Goal: Task Accomplishment & Management: Manage account settings

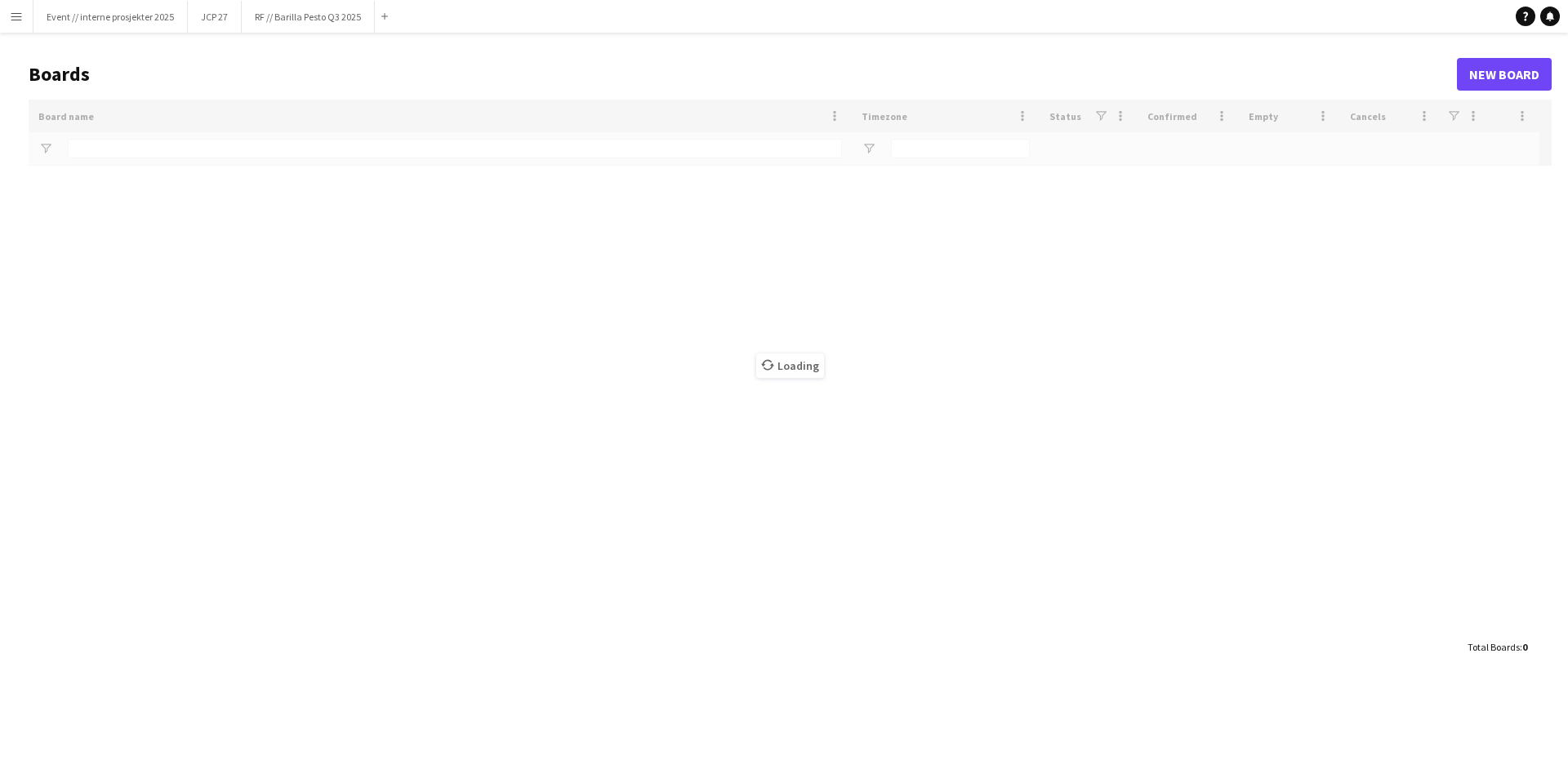
type input "**********"
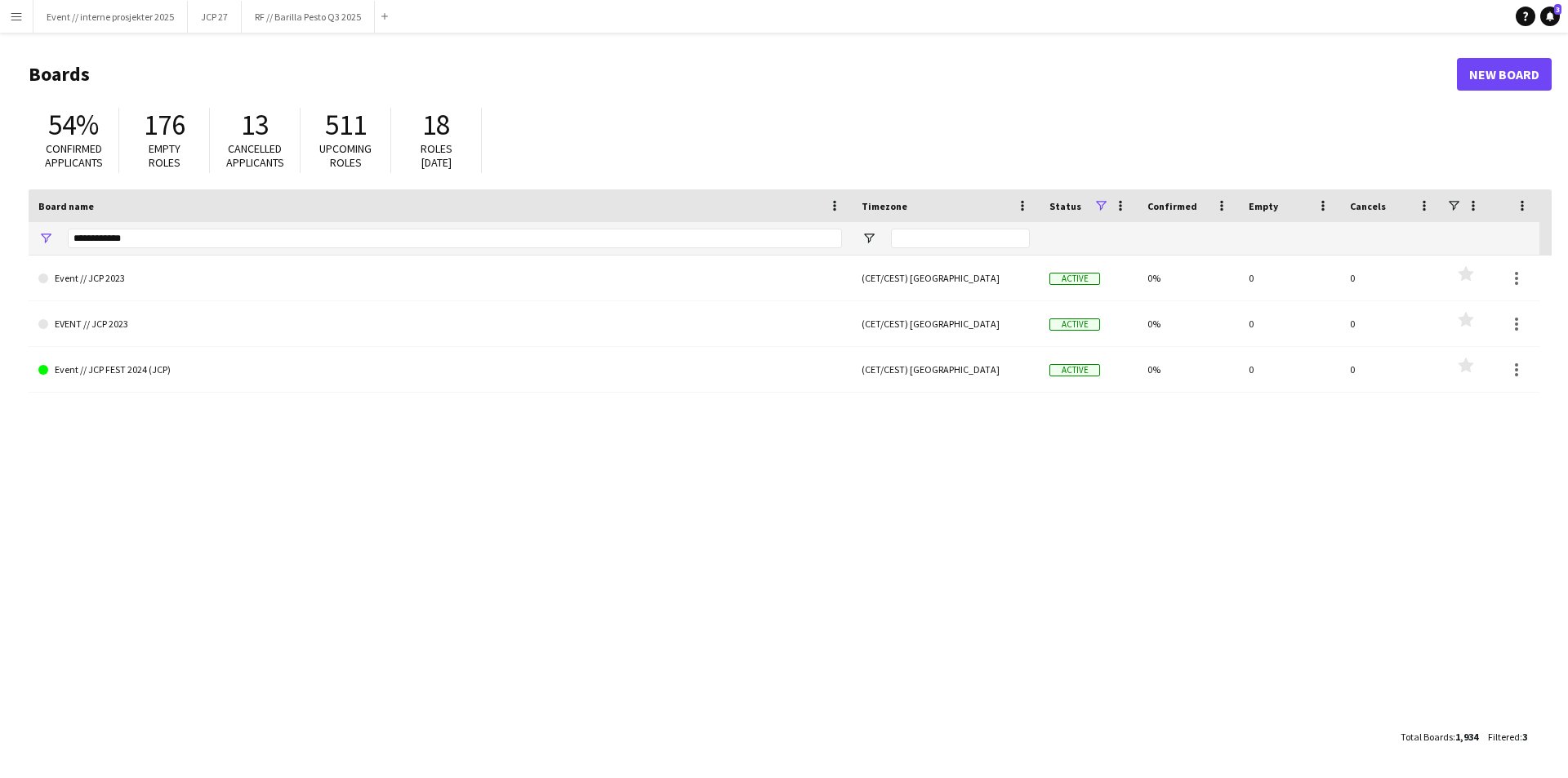
click at [18, 20] on app-icon "Menu" at bounding box center [15, 15] width 13 height 13
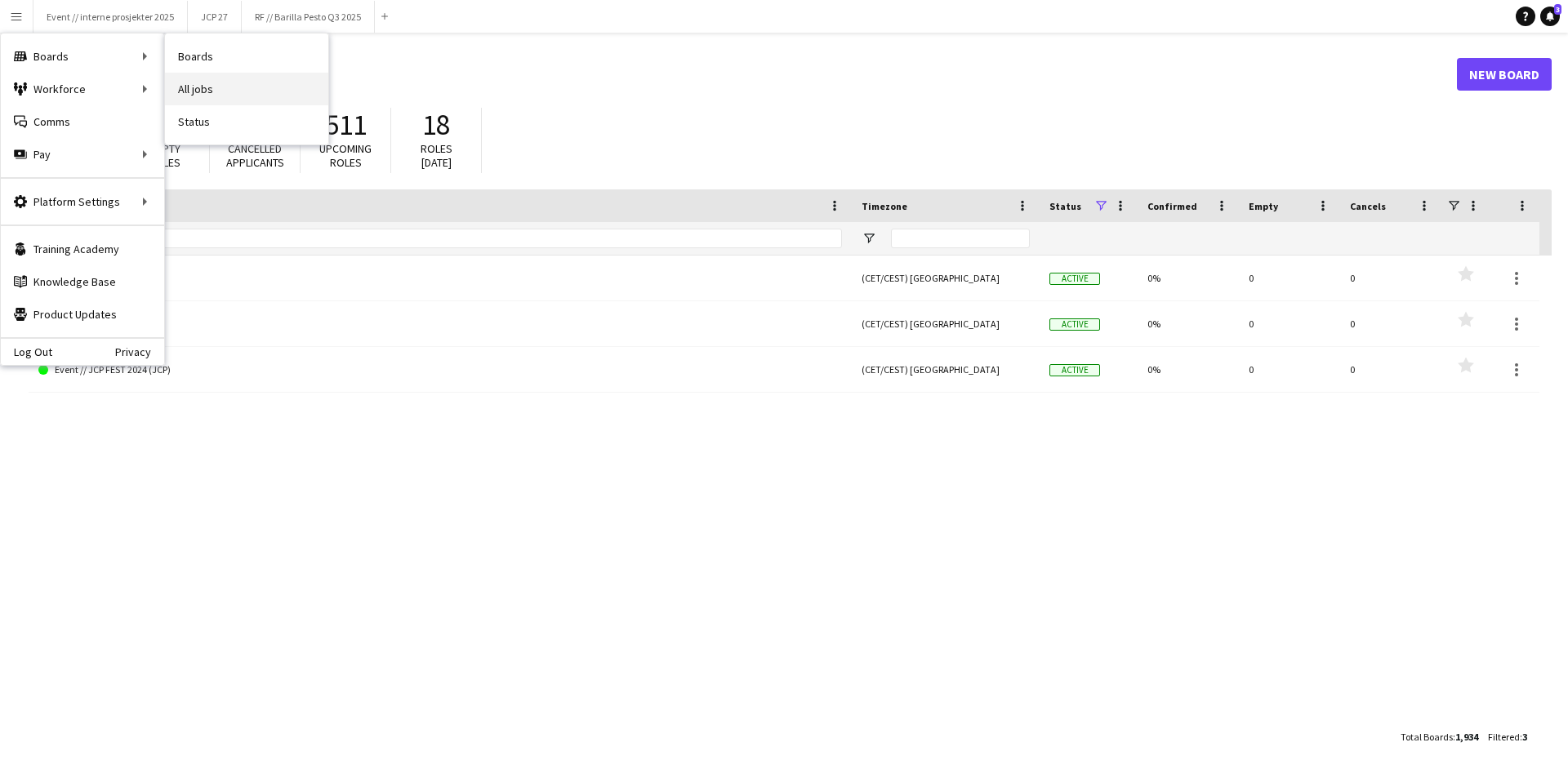
click at [191, 86] on link "All jobs" at bounding box center [247, 89] width 163 height 33
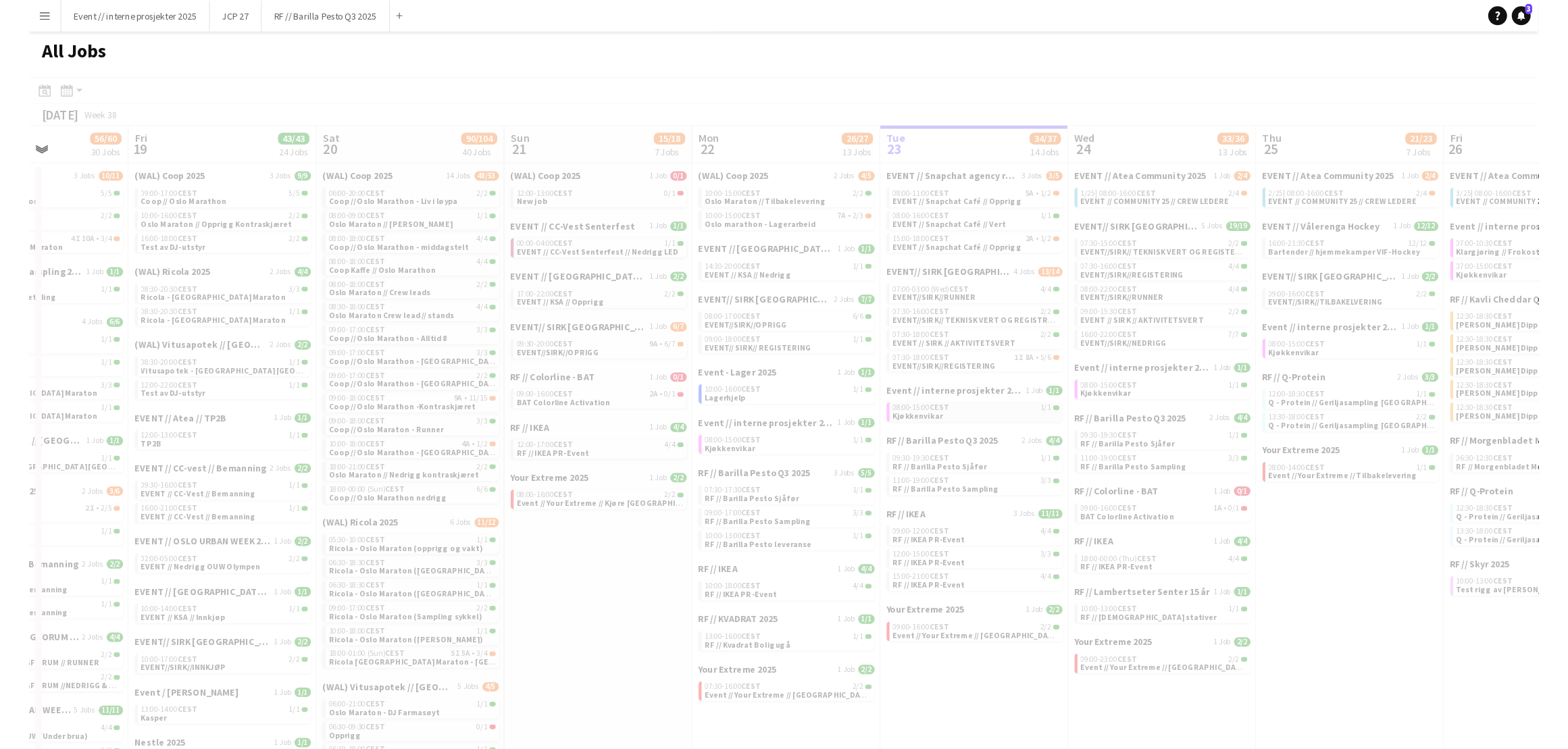
scroll to position [0, 377]
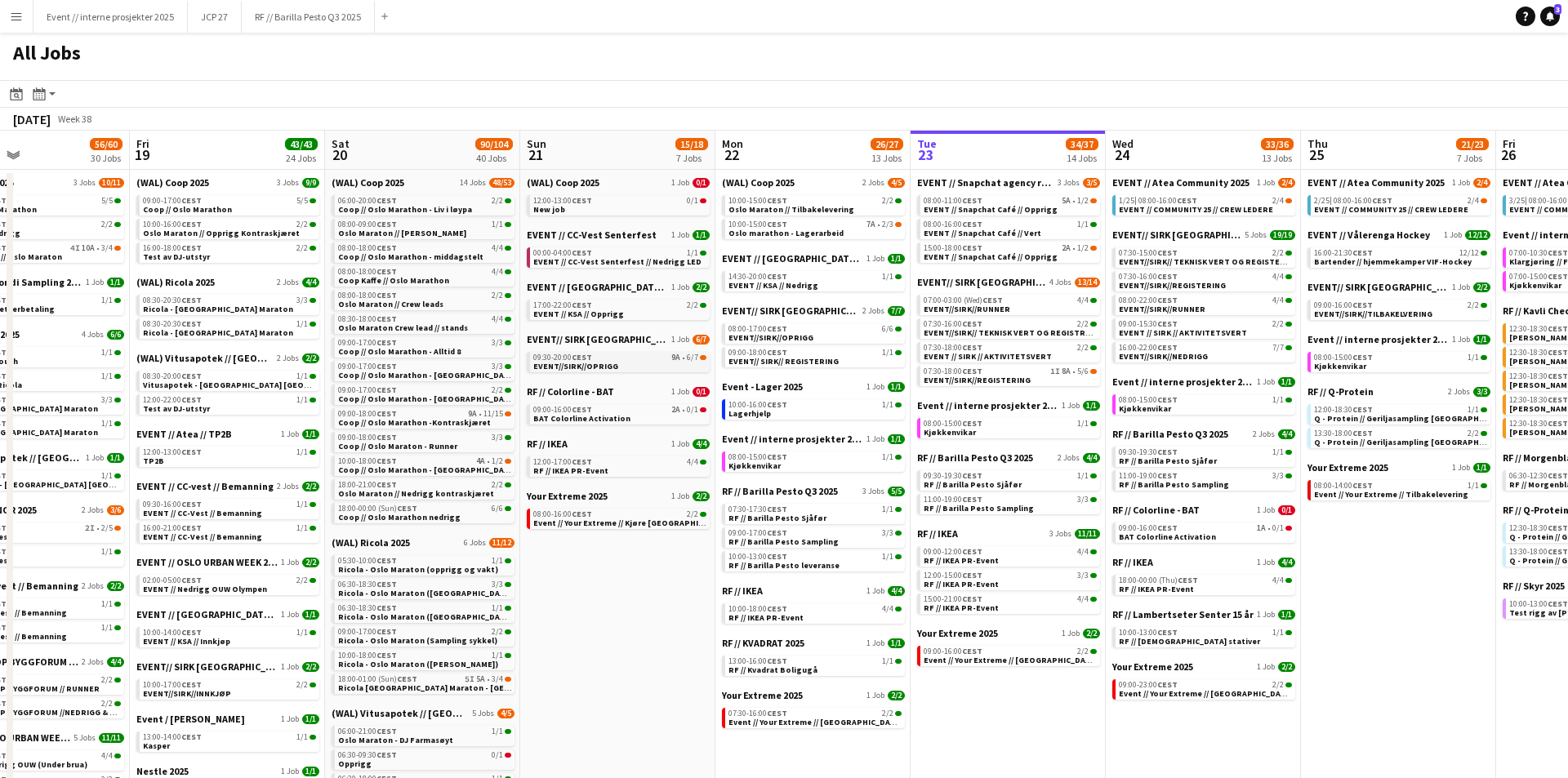
click at [587, 361] on span "EVENT//SIRK//OPRIGG" at bounding box center [575, 366] width 85 height 10
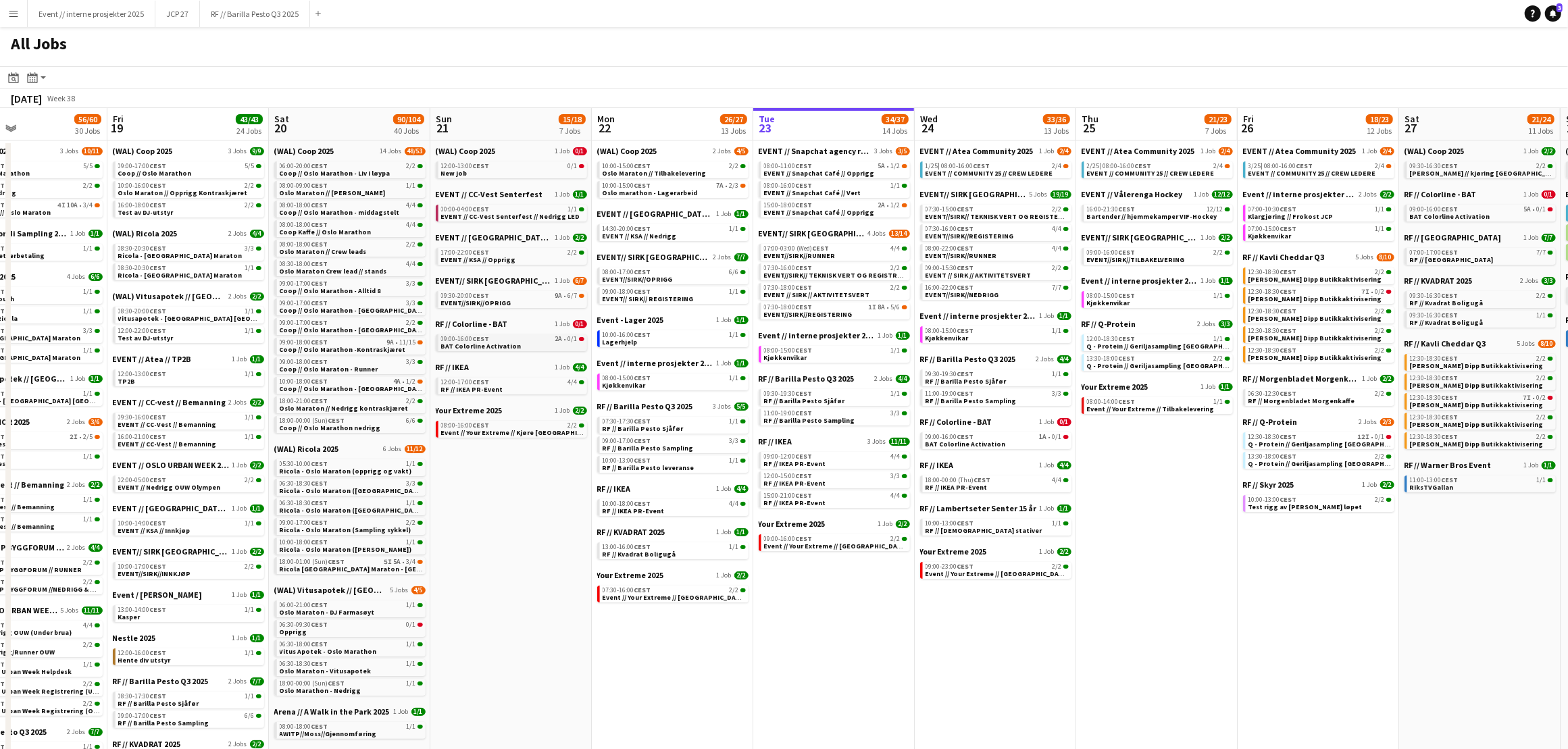
click at [496, 341] on span "BAT Colorline Activation" at bounding box center [481, 346] width 80 height 9
click at [511, 383] on link "12:00-17:00 CEST 4/4 RF // IKEA PR-Event" at bounding box center [512, 386] width 143 height 16
click at [509, 212] on span "EVENT // CC-Vest Senterfest // Nedrigg LED" at bounding box center [511, 216] width 140 height 9
click at [693, 593] on span "Event // Your Extreme // [GEOGRAPHIC_DATA]" at bounding box center [675, 597] width 144 height 9
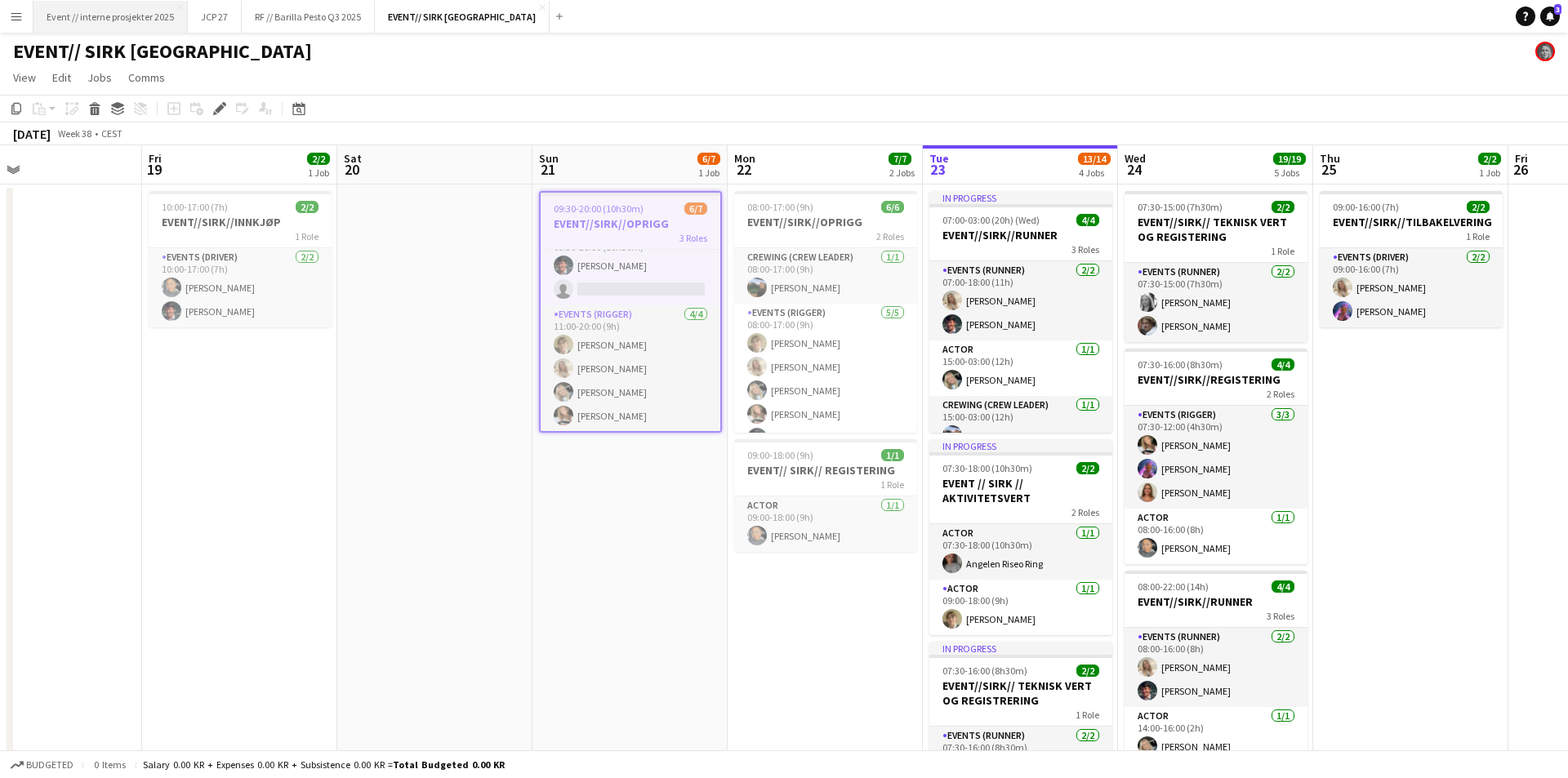
click at [144, 20] on button "Event // interne prosjekter 2025 Close" at bounding box center [110, 16] width 154 height 32
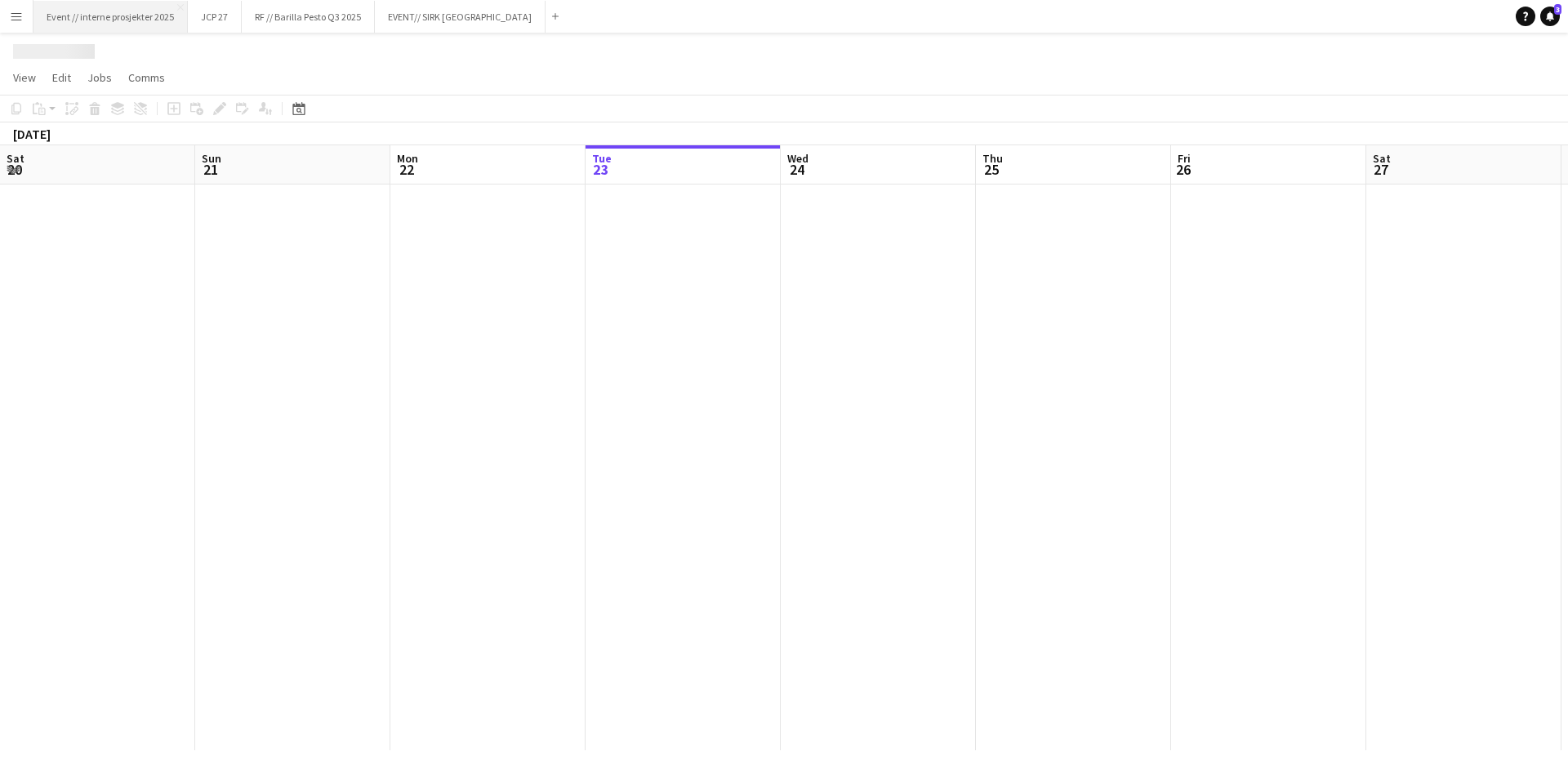
scroll to position [0, 390]
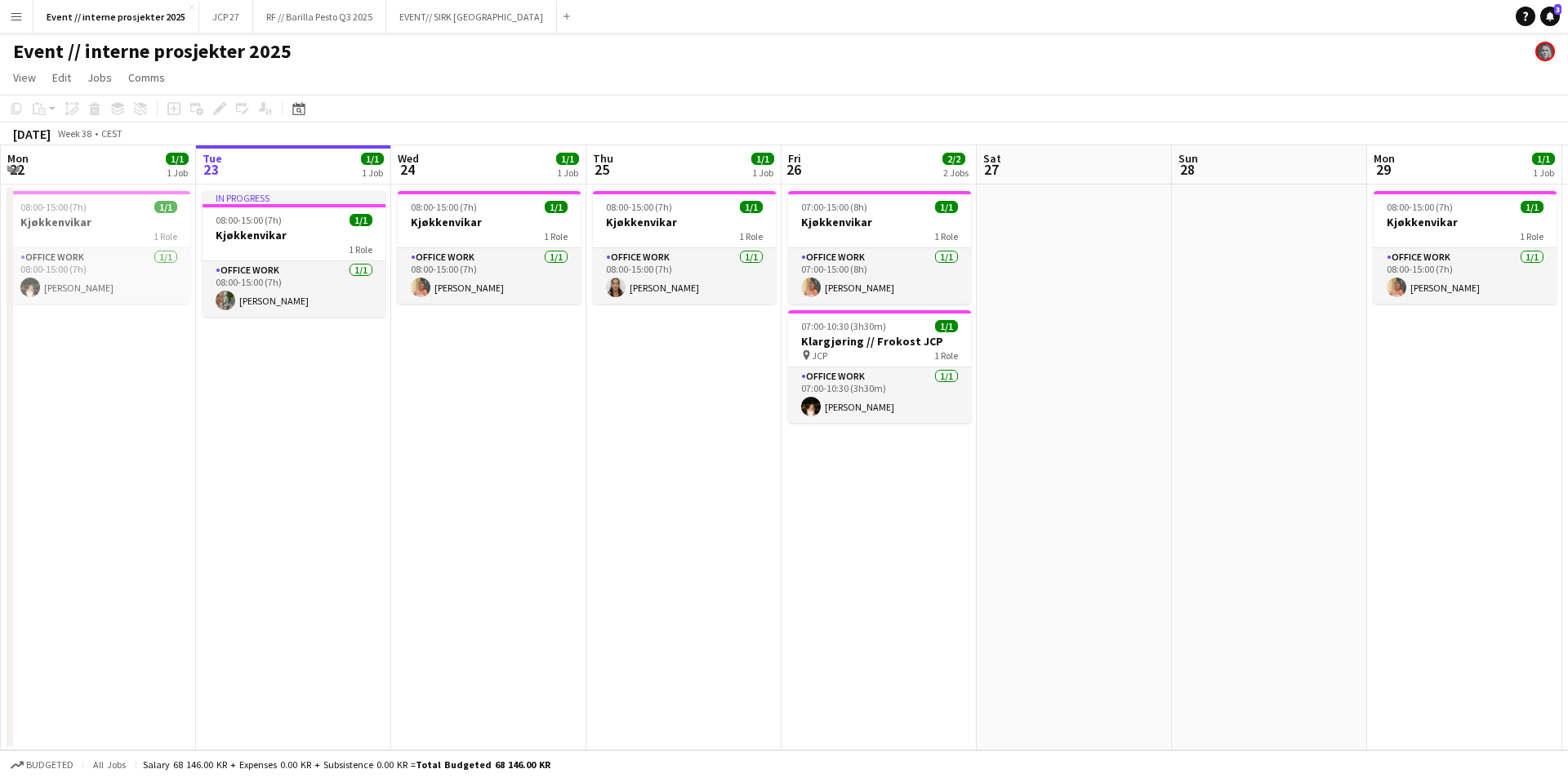
click at [20, 8] on button "Menu" at bounding box center [16, 16] width 33 height 33
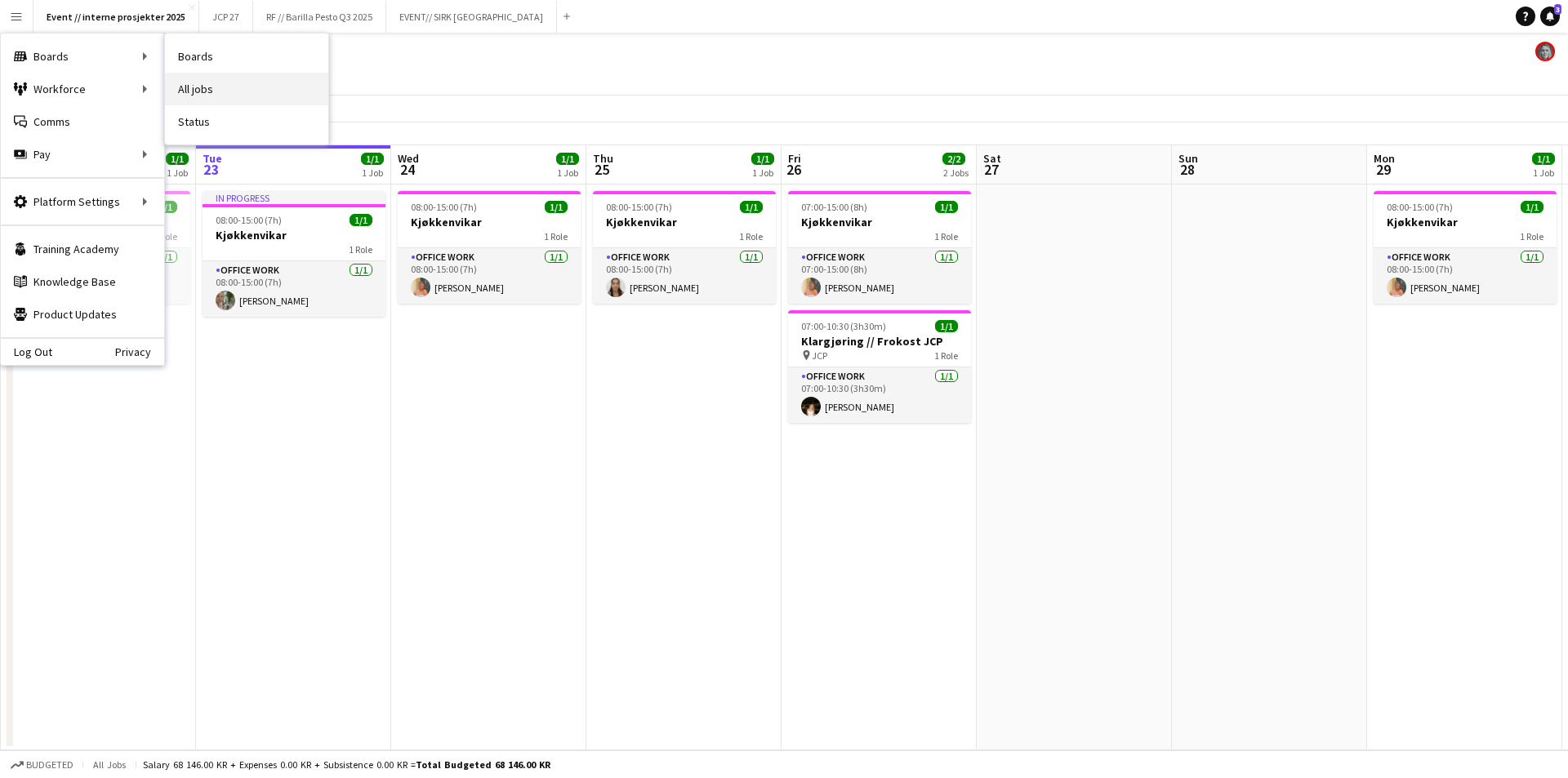
click at [227, 91] on link "All jobs" at bounding box center [247, 89] width 163 height 33
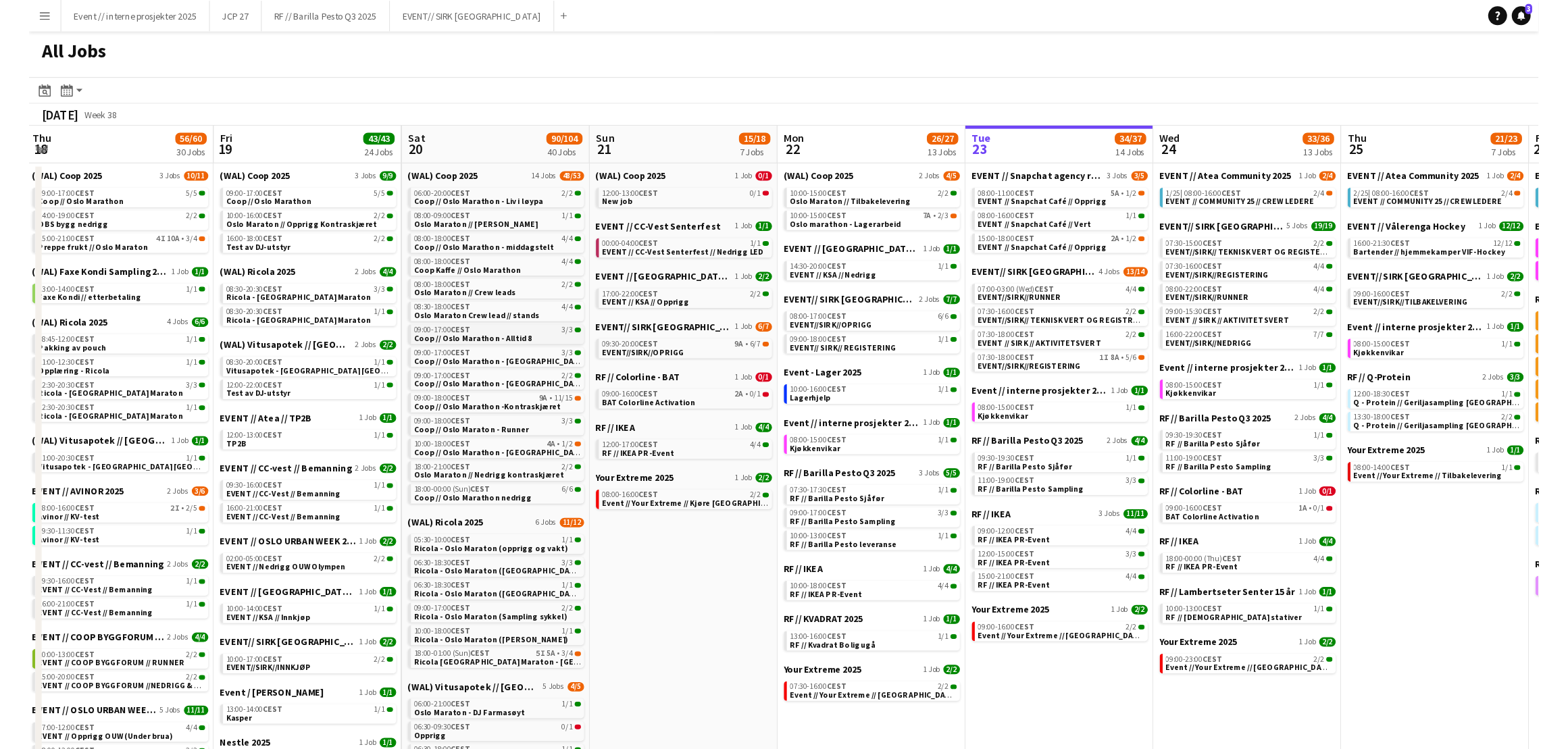
scroll to position [0, 488]
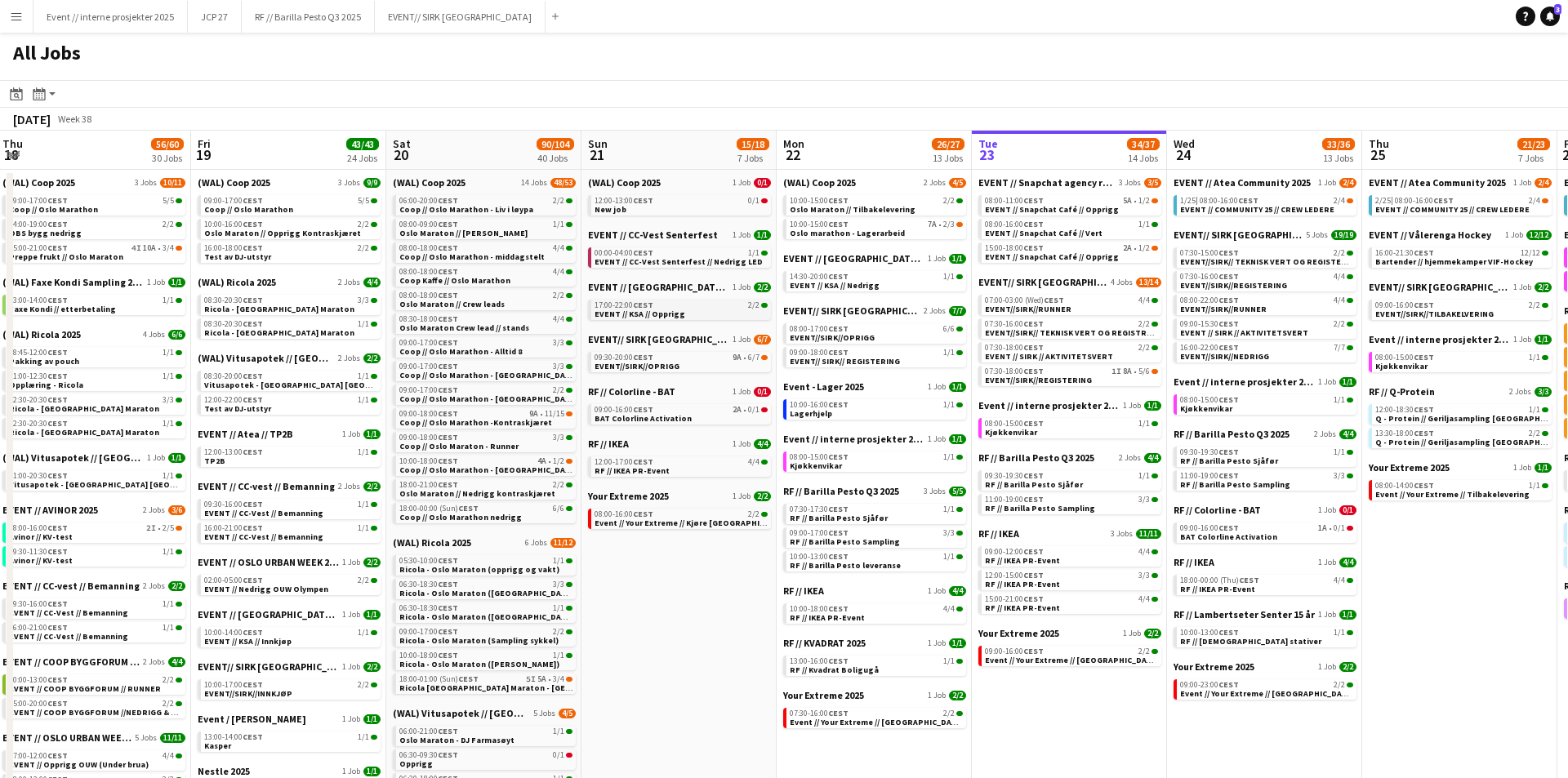
click at [684, 309] on span "EVENT // KSA // Opprigg" at bounding box center [639, 314] width 90 height 10
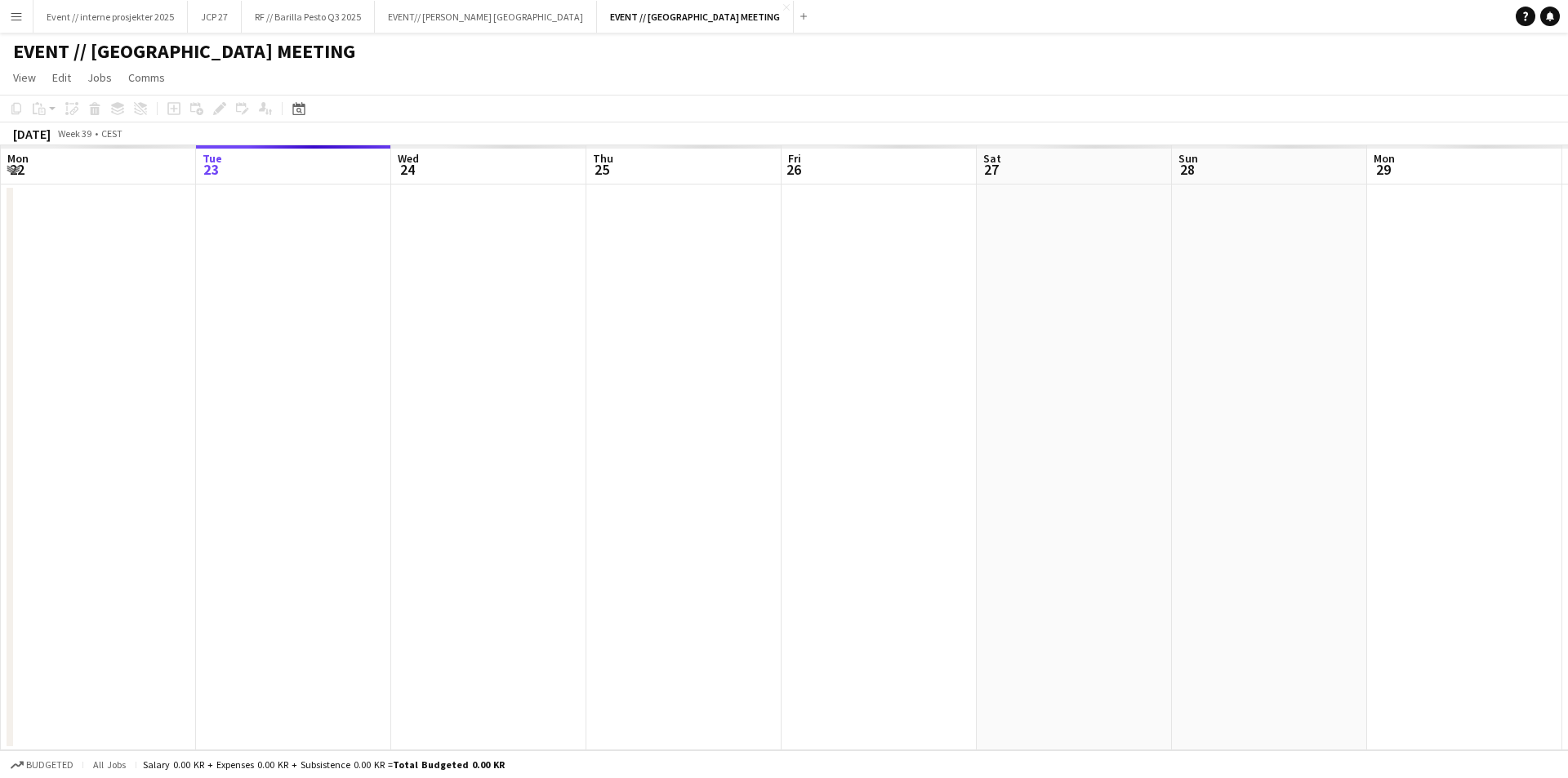
scroll to position [0, 560]
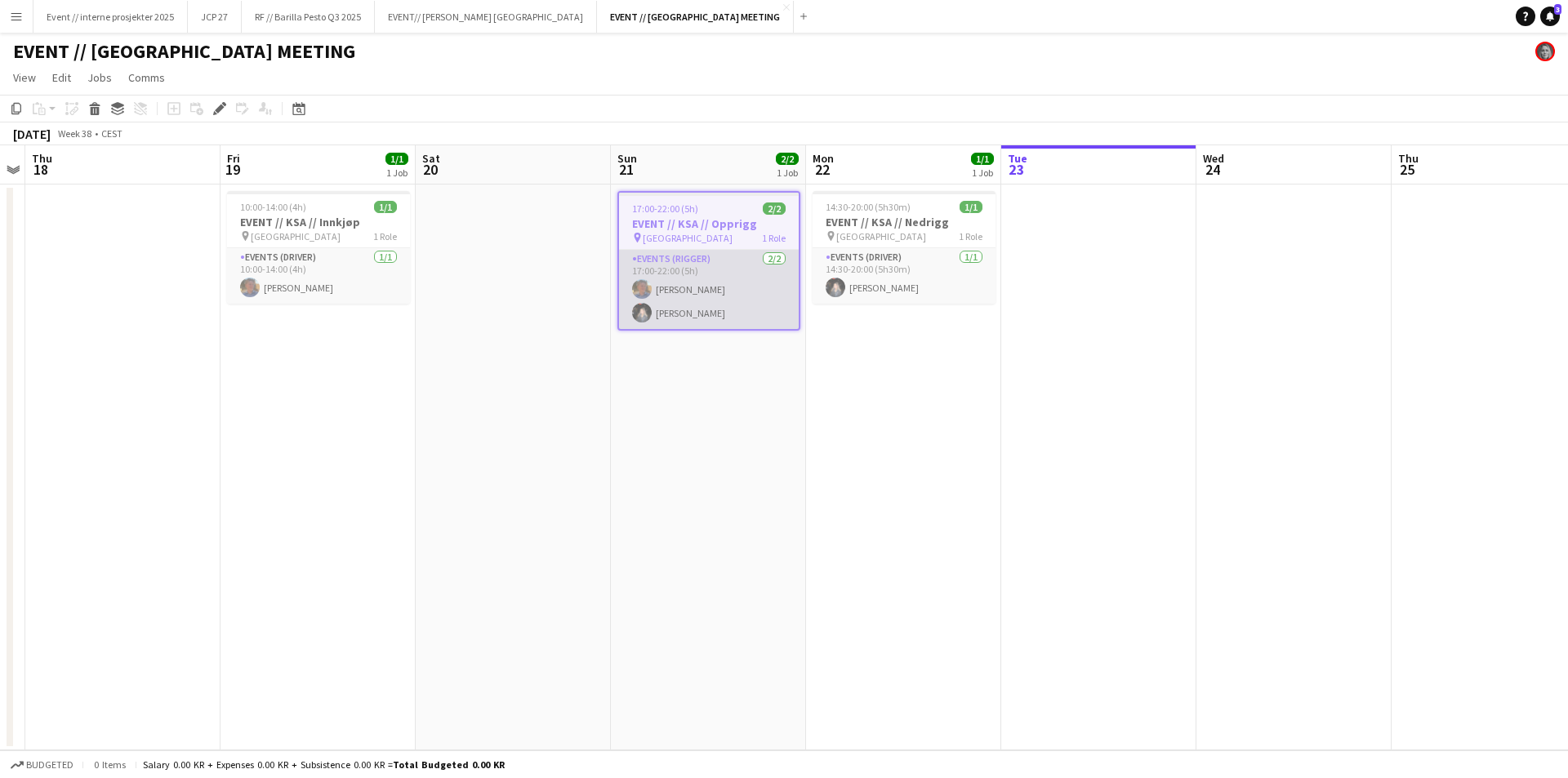
click at [699, 311] on app-card-role "Events (Rigger) 2/2 17:00-22:00 (5h) Oscar Hallberg Honya Khalid" at bounding box center [709, 289] width 180 height 79
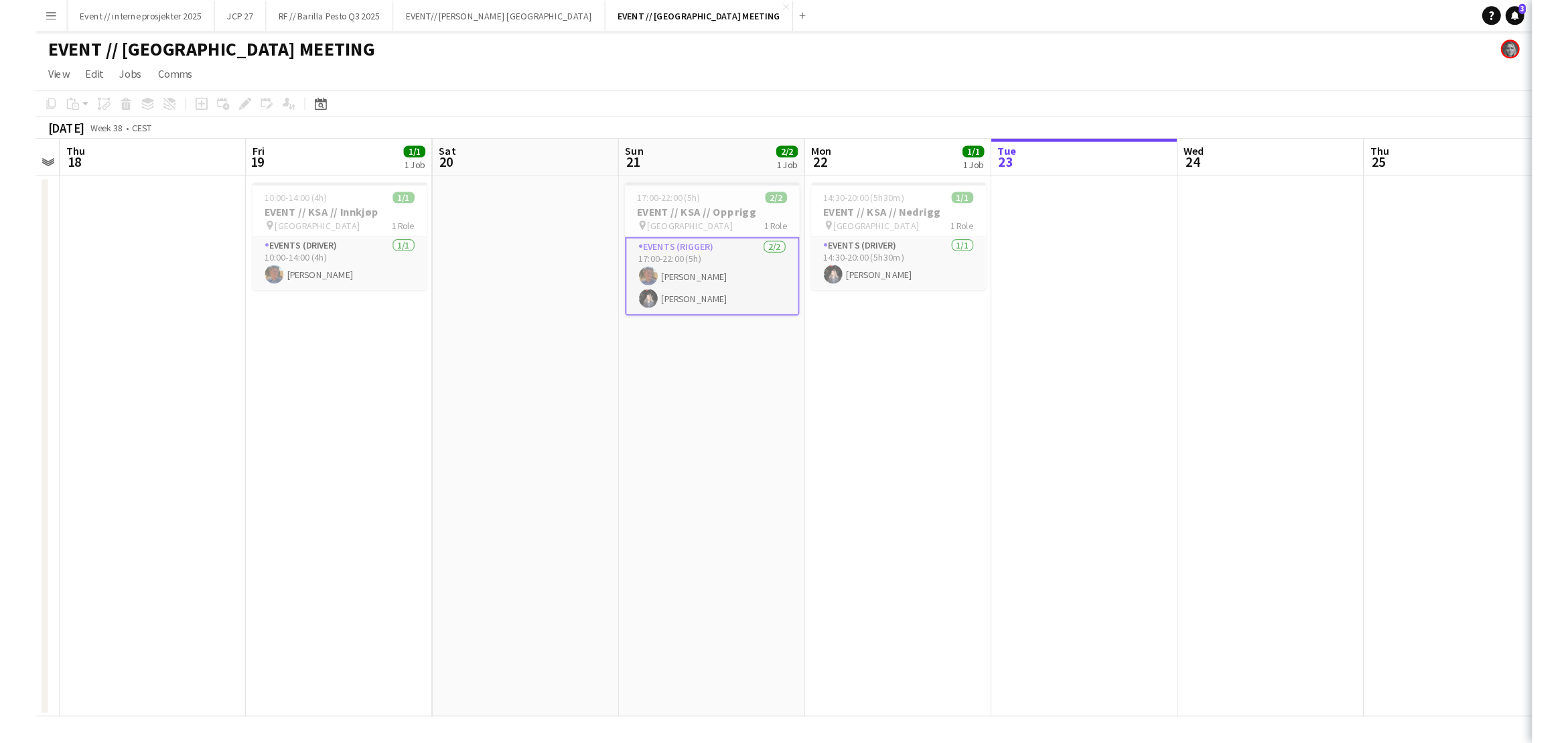
scroll to position [0, 459]
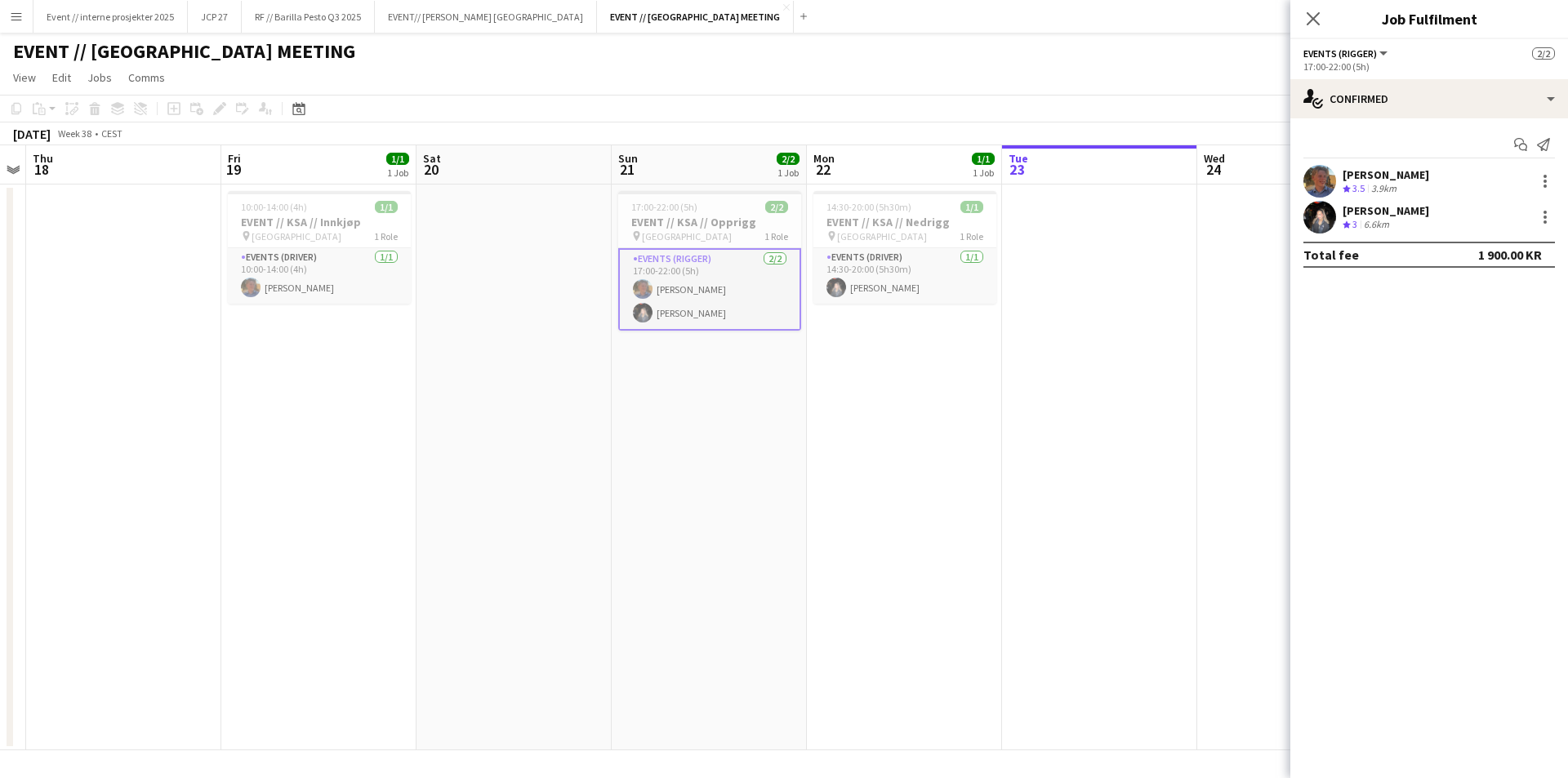
click at [1398, 211] on div "Honya Khalid" at bounding box center [1386, 210] width 87 height 15
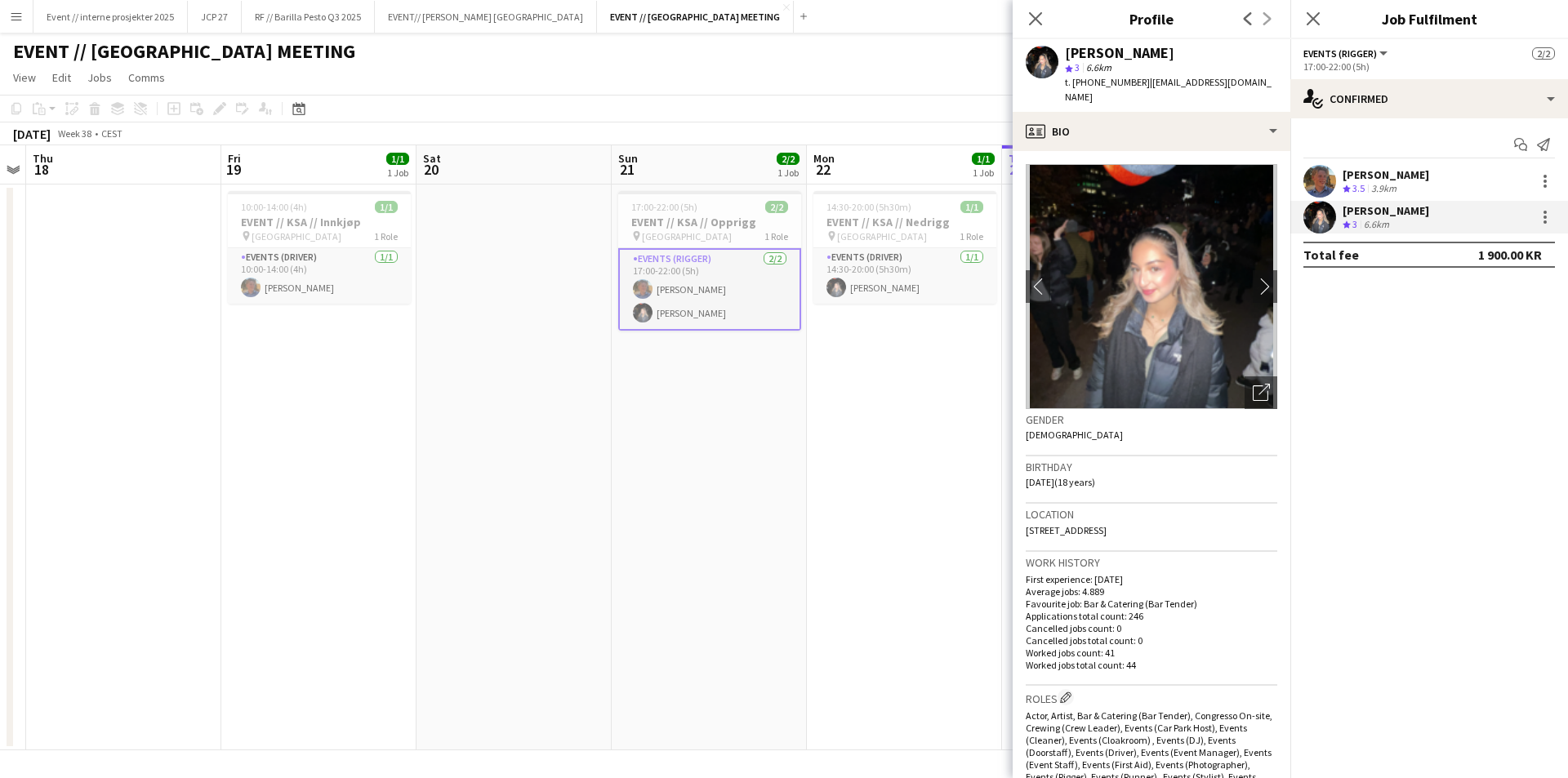
click at [1325, 15] on div "Close pop-in" at bounding box center [1313, 19] width 46 height 38
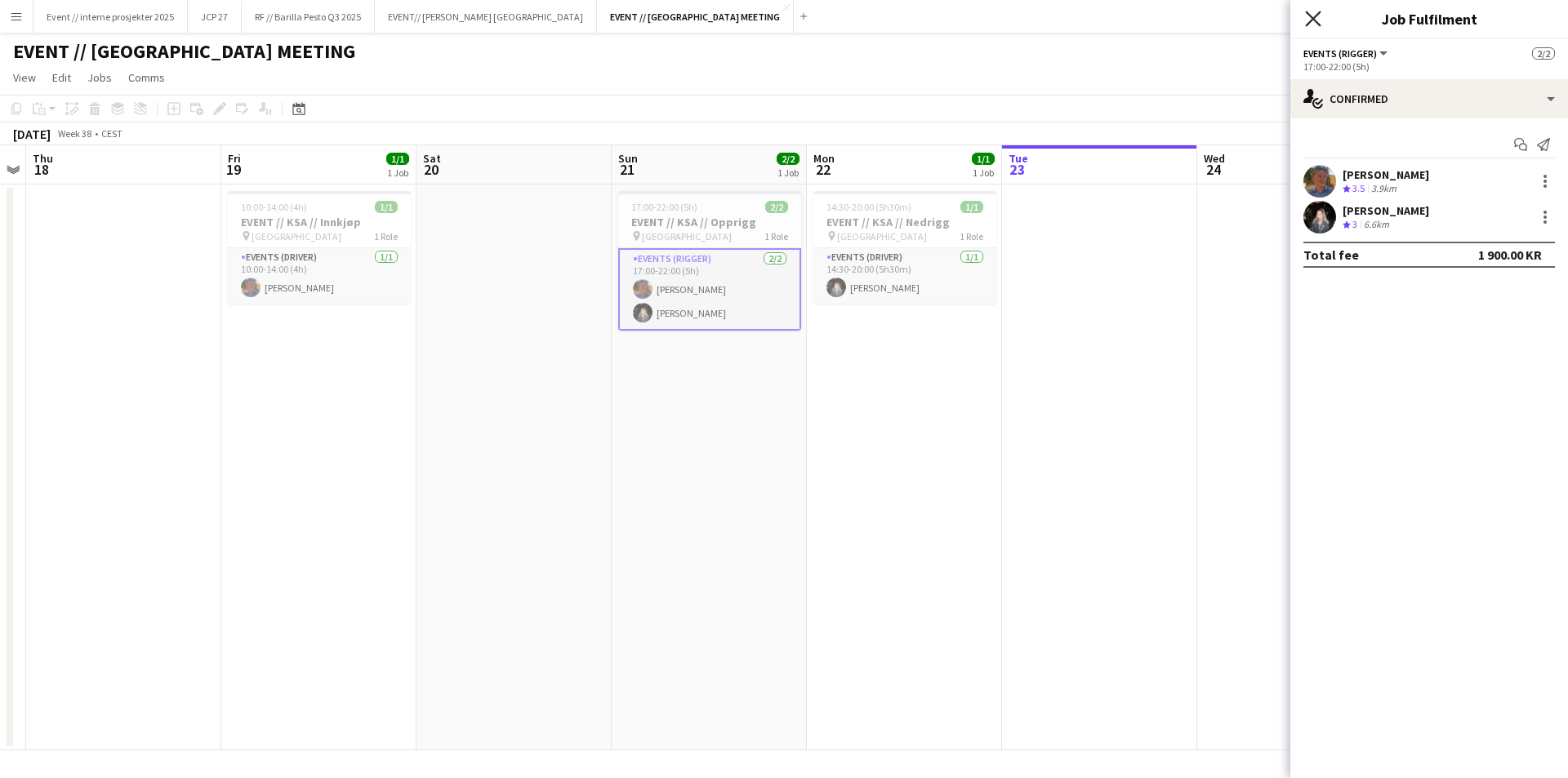
click at [1311, 14] on icon "Close pop-in" at bounding box center [1313, 18] width 15 height 15
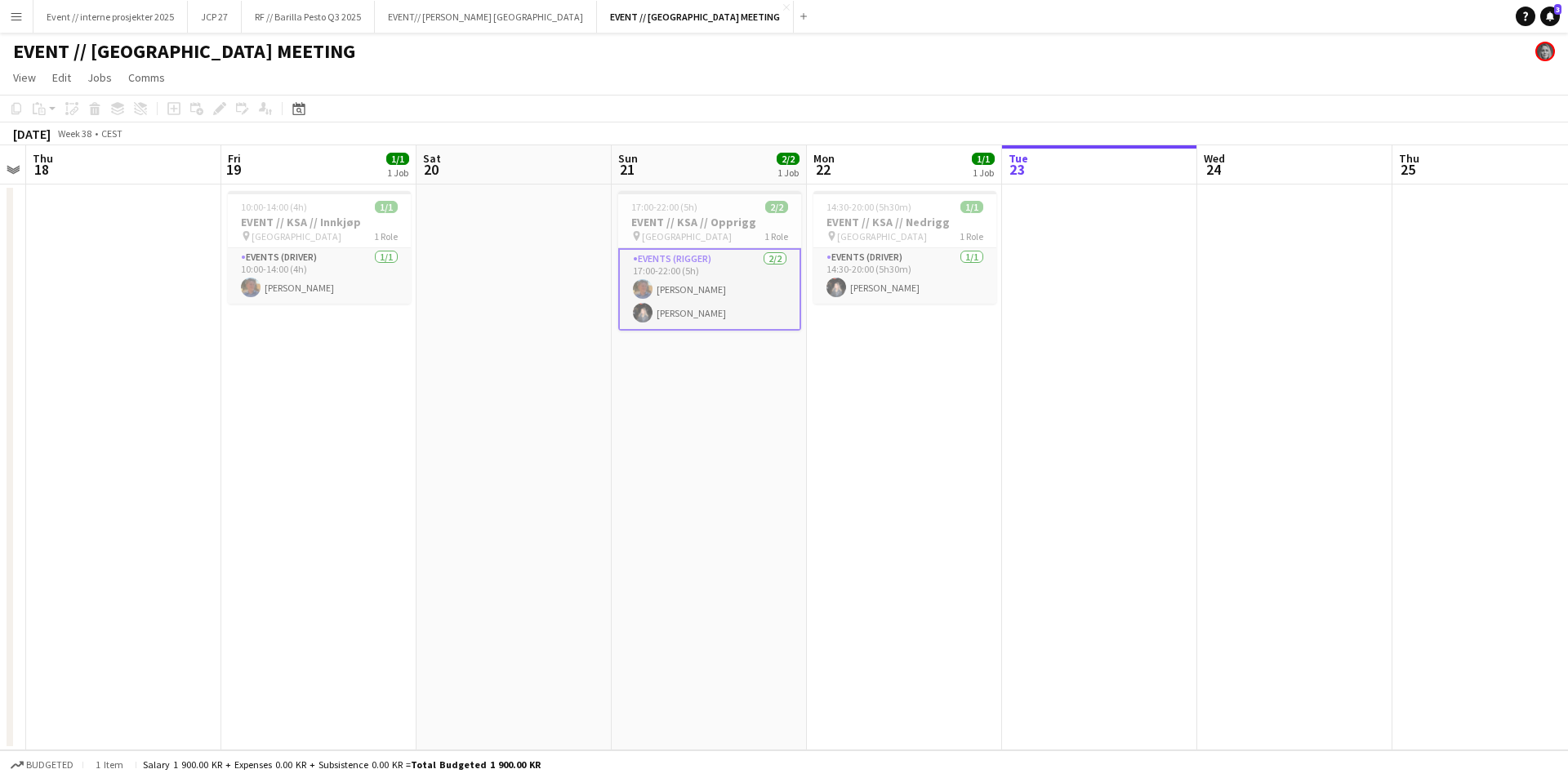
click at [85, 65] on app-page-menu "View Day view expanded Day view collapsed Month view Date picker Jump to today …" at bounding box center [784, 79] width 1568 height 31
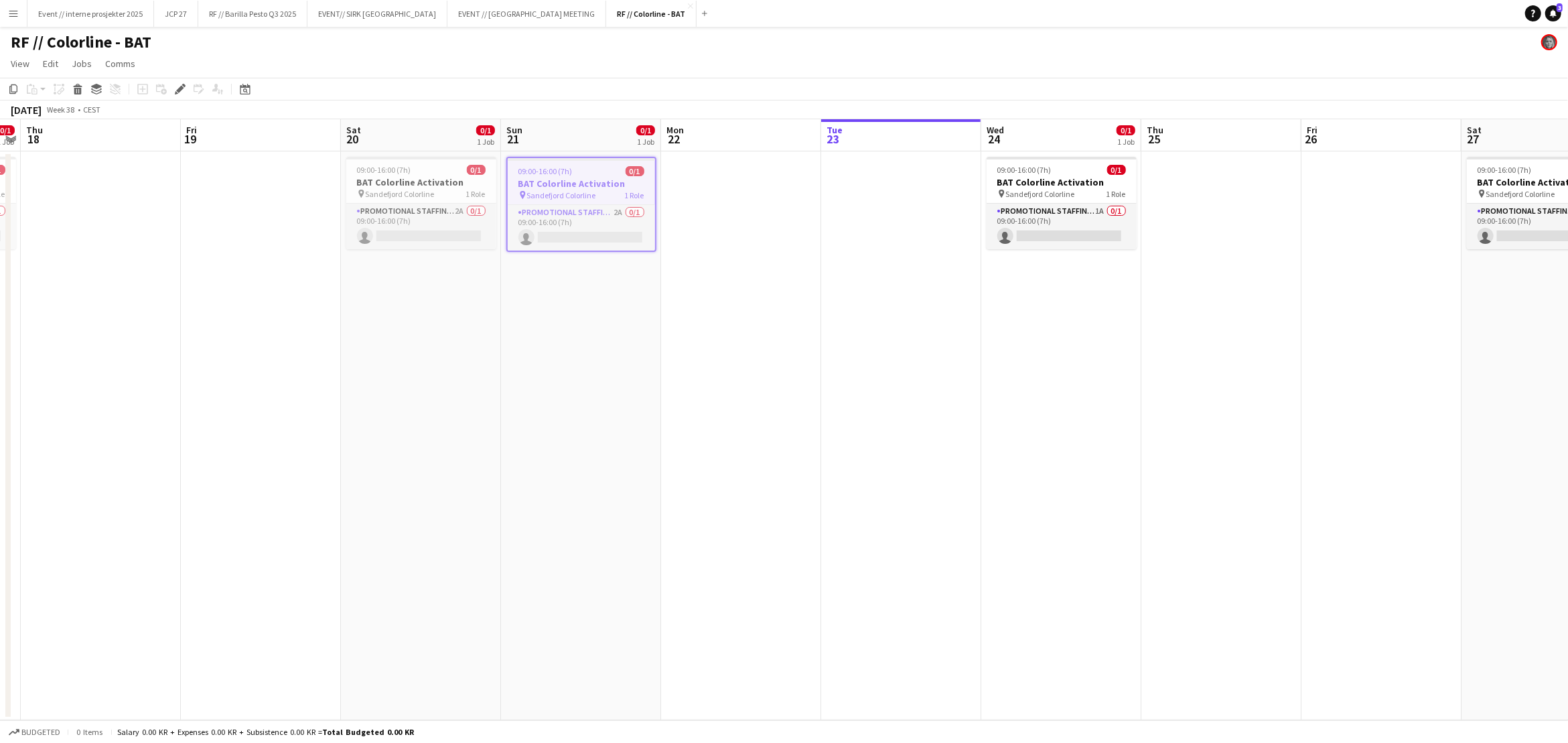
click at [15, 14] on app-icon "Menu" at bounding box center [13, 13] width 11 height 11
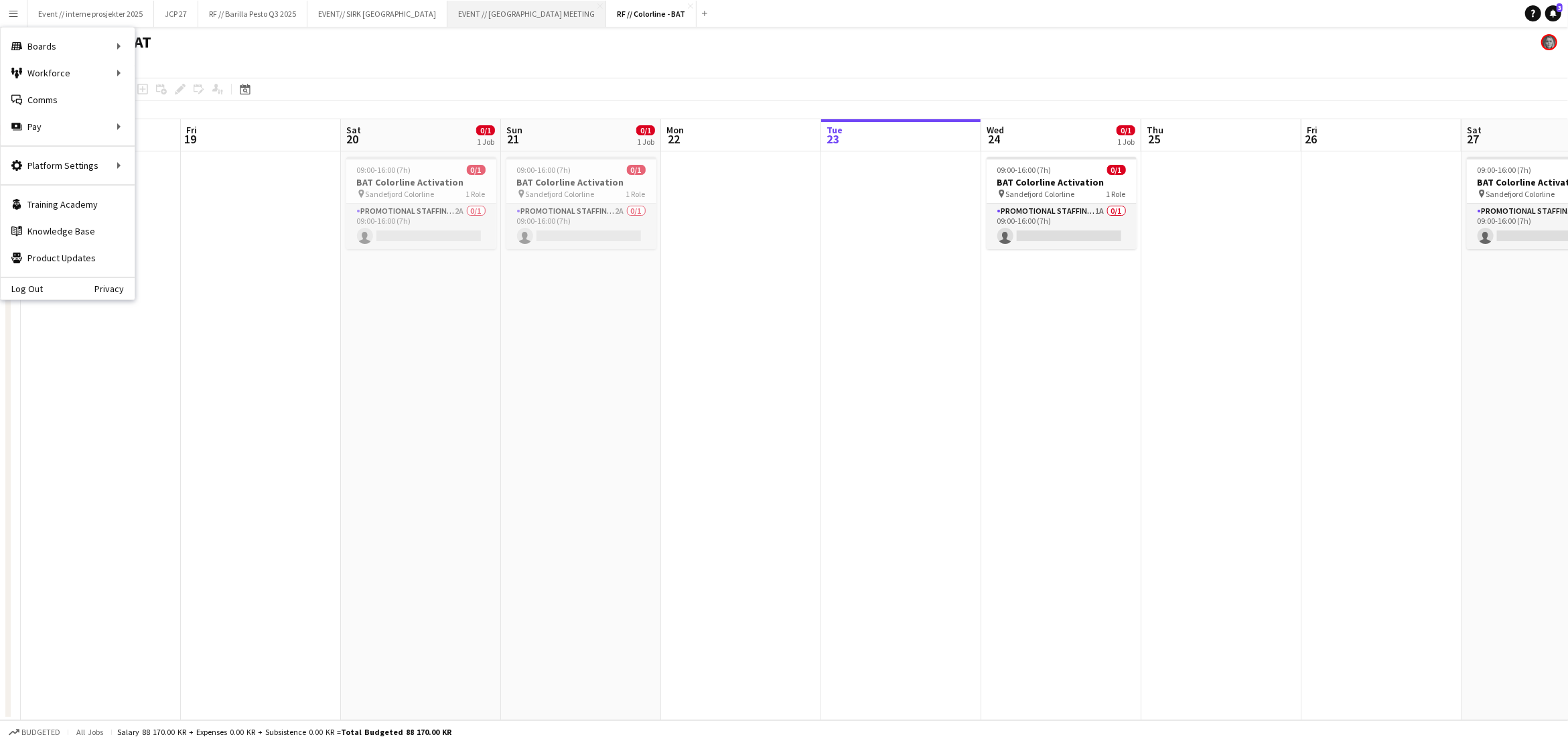
click at [450, 20] on button "EVENT // UAE MEETING Close" at bounding box center [526, 13] width 159 height 26
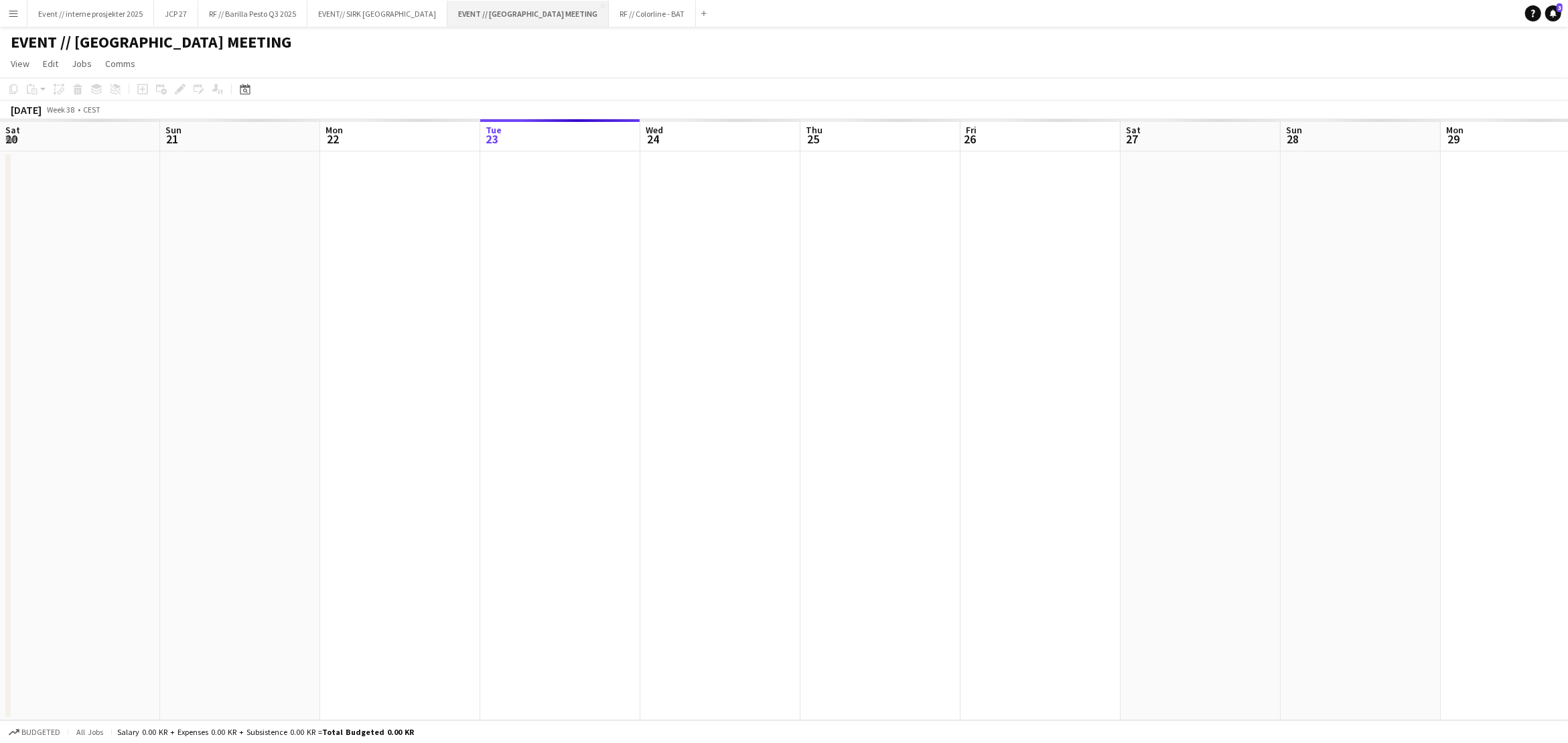
scroll to position [0, 320]
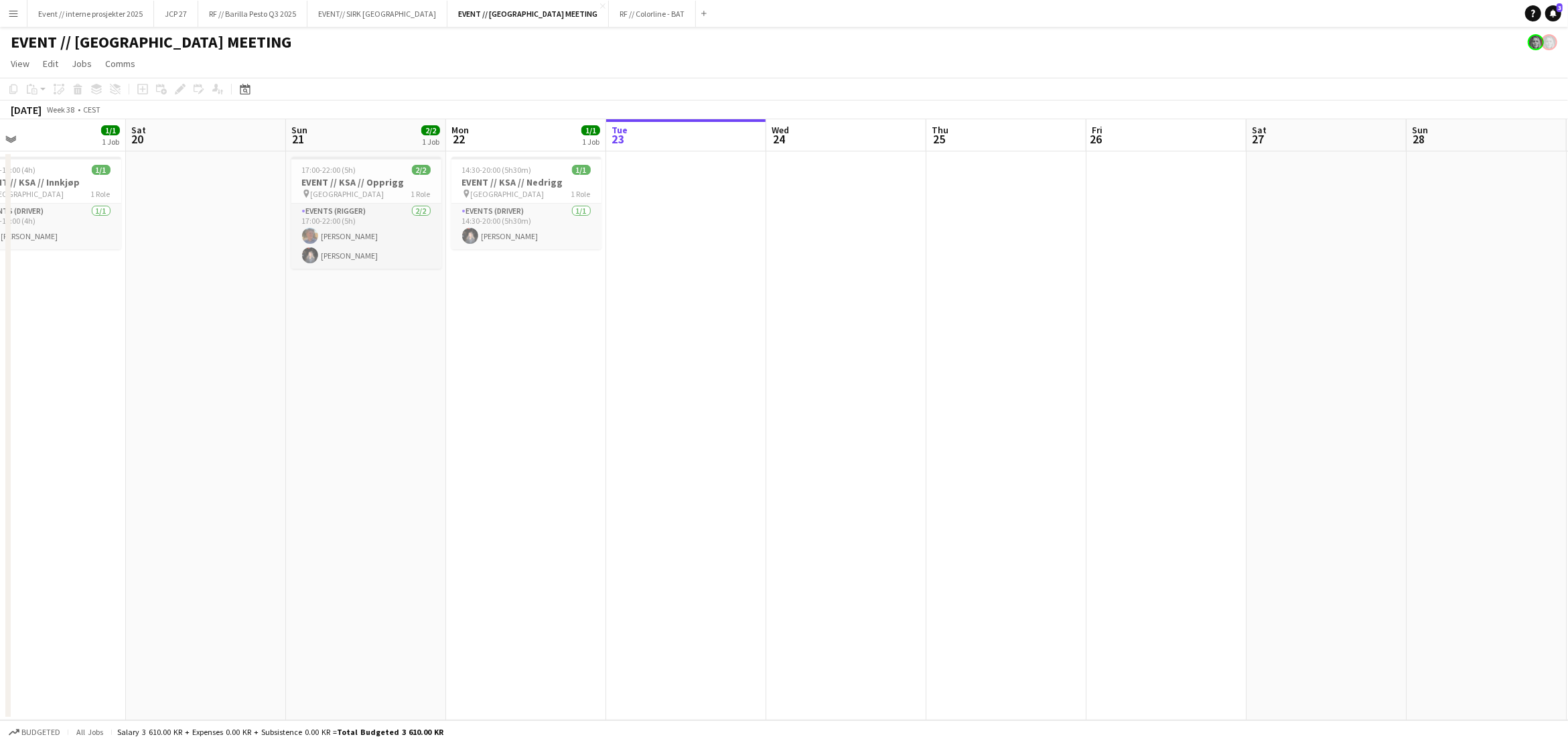
drag, startPoint x: 438, startPoint y: 339, endPoint x: 887, endPoint y: 370, distance: 450.1
click at [887, 370] on app-calendar-viewport "Wed 17 Thu 18 Fri 19 1/1 1 Job Sat 20 Sun 21 2/2 1 Job Mon 22 1/1 1 Job Tue 23 …" at bounding box center [784, 419] width 1568 height 600
click at [362, 258] on app-card-role "Events (Rigger) 2/2 17:00-22:00 (5h) Oscar Hallberg Honya Khalid" at bounding box center [371, 236] width 150 height 65
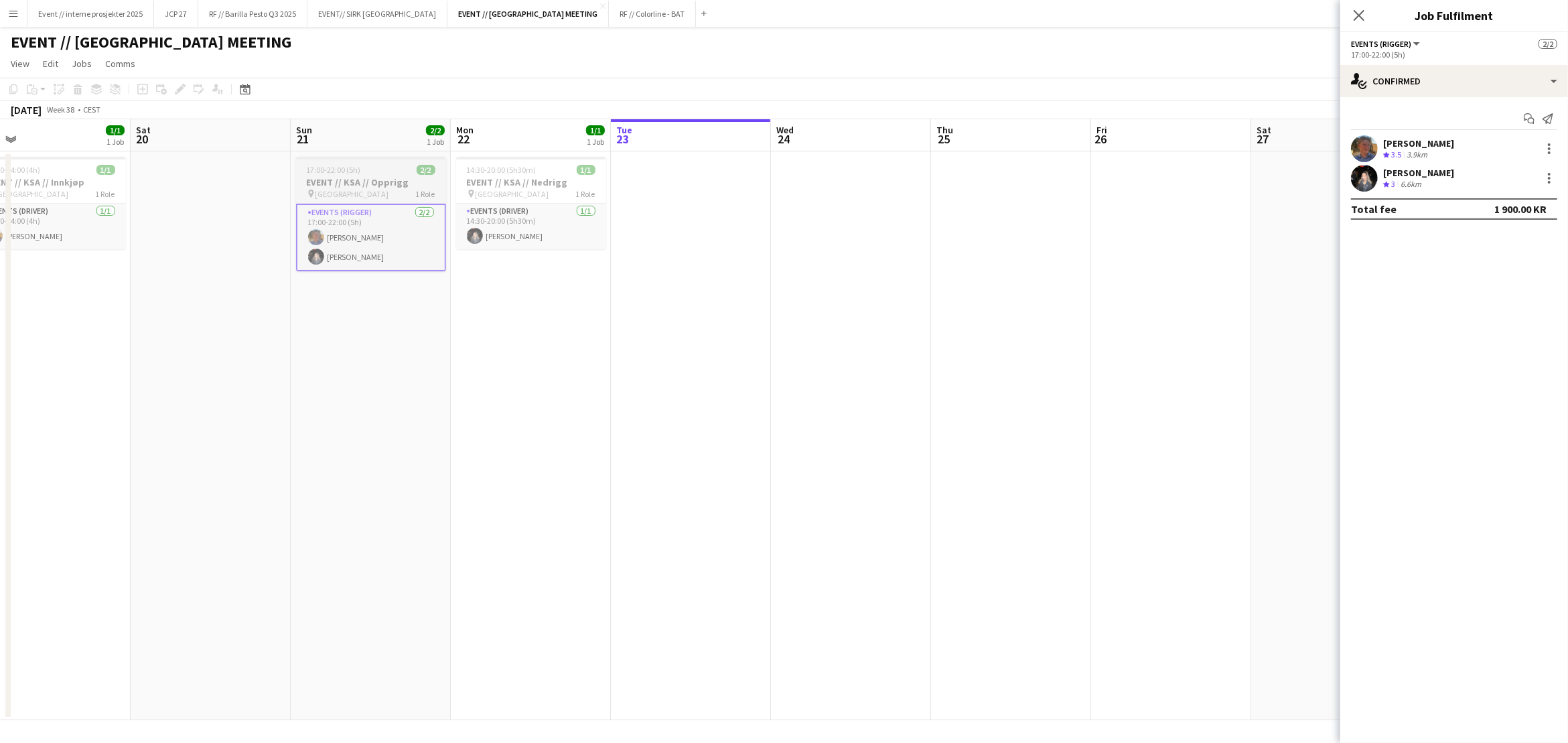
scroll to position [0, 349]
click at [308, 167] on span "17:00-22:00 (5h)" at bounding box center [334, 170] width 54 height 10
click at [178, 89] on icon at bounding box center [180, 90] width 7 height 7
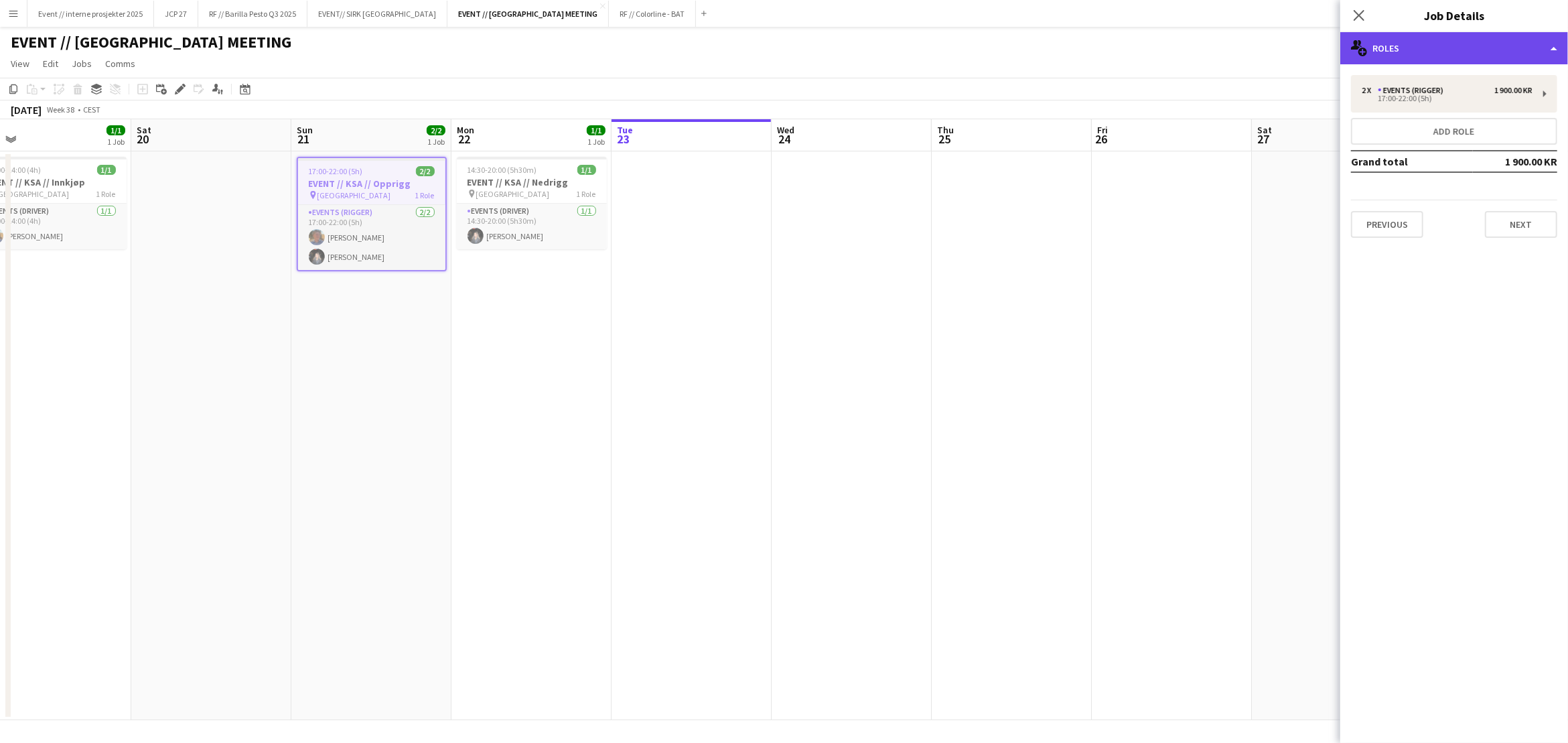
click at [1487, 41] on div "multiple-users-add Roles" at bounding box center [1454, 49] width 228 height 32
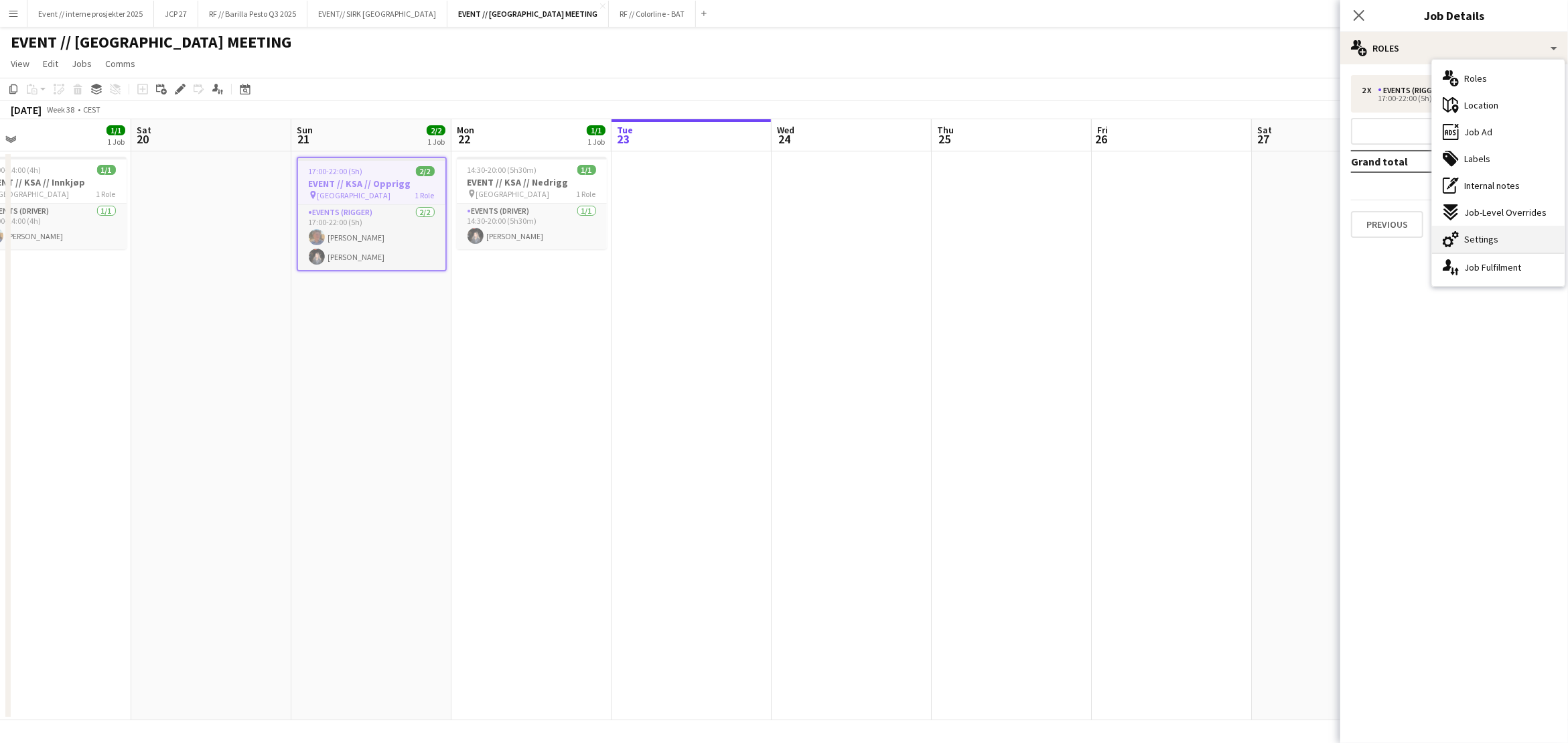
click at [1504, 237] on div "cog-double-3 Settings" at bounding box center [1498, 239] width 133 height 27
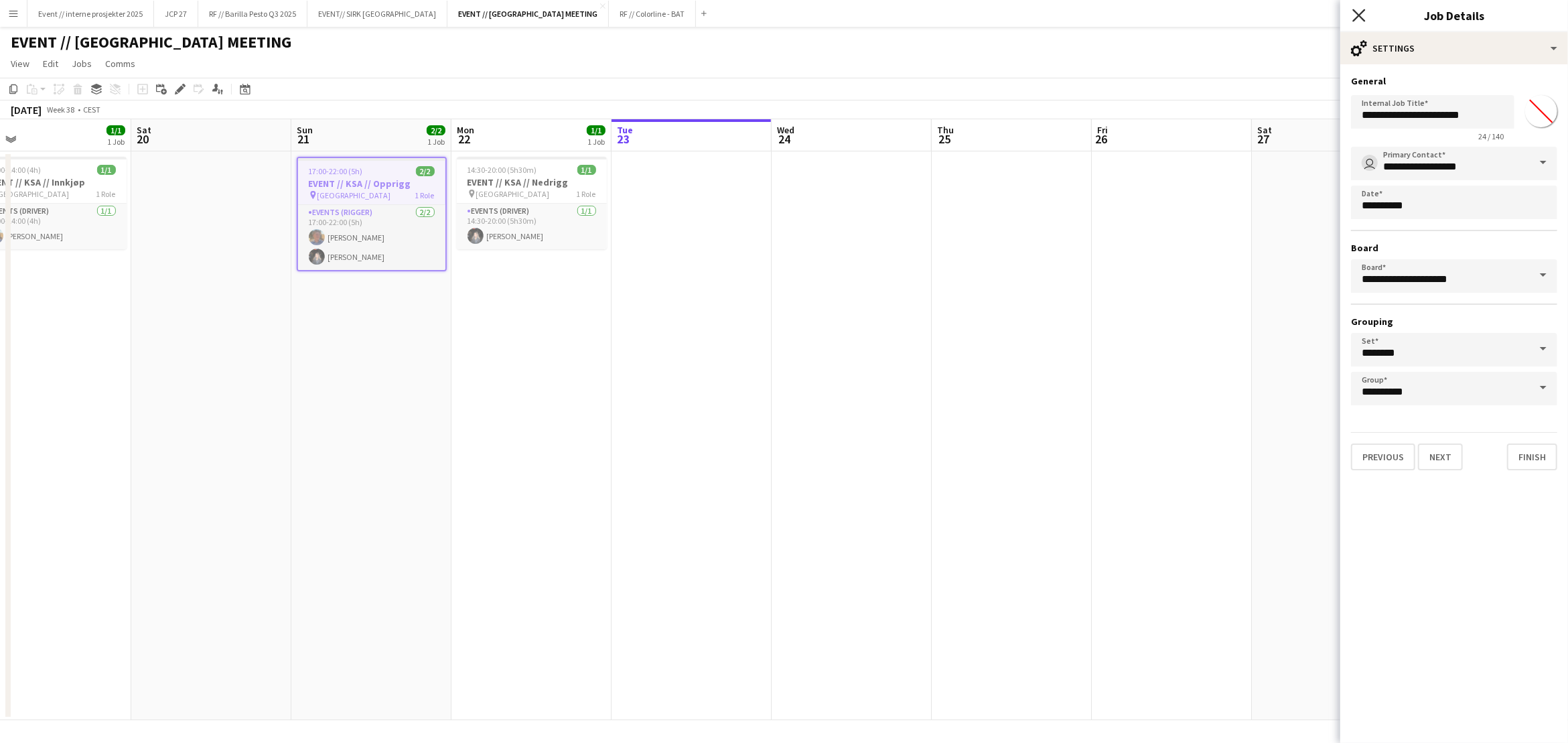
click at [1360, 14] on icon at bounding box center [1358, 15] width 13 height 13
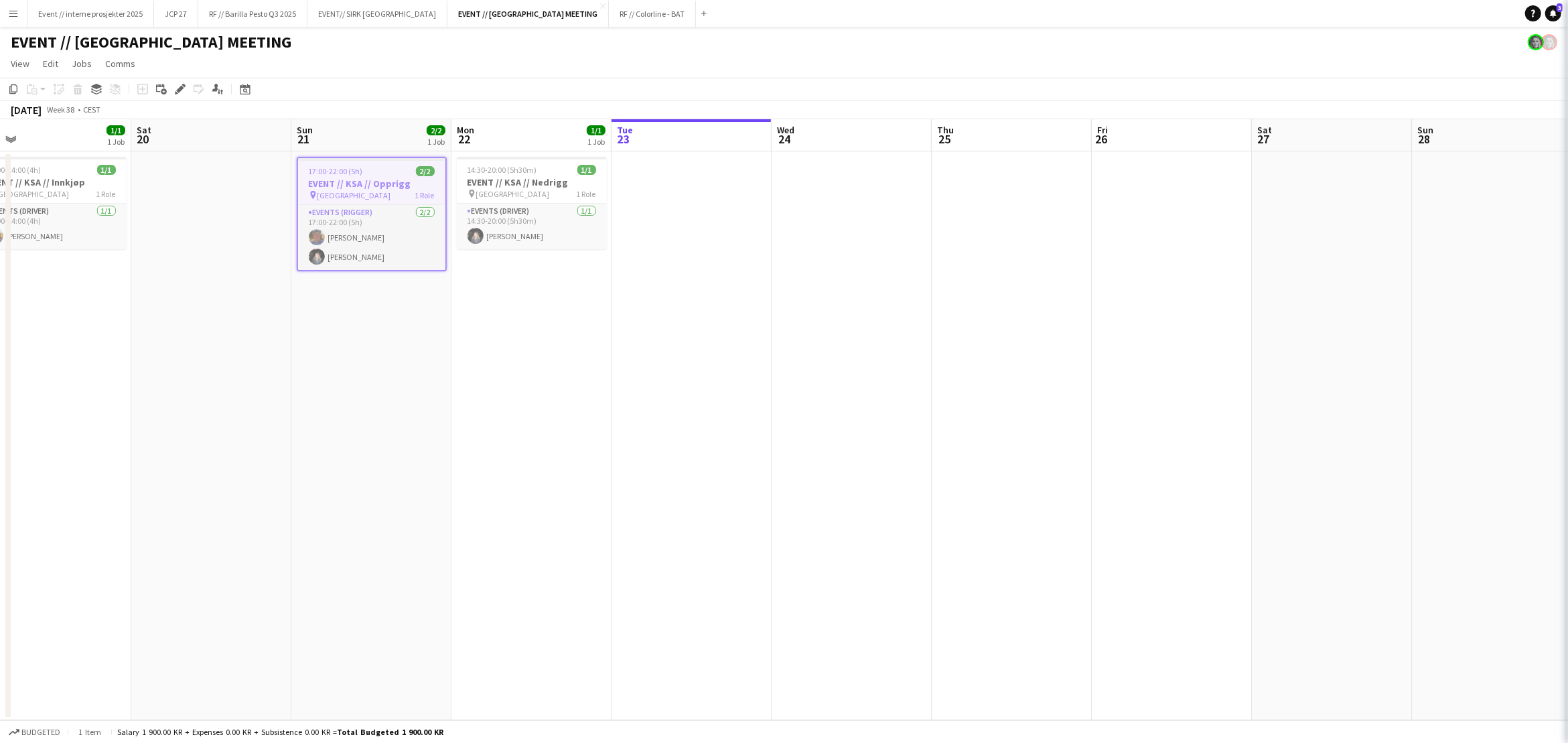
click at [1567, 14] on icon "Close pop-in" at bounding box center [1586, 15] width 13 height 13
click at [15, 20] on button "Menu" at bounding box center [13, 13] width 27 height 27
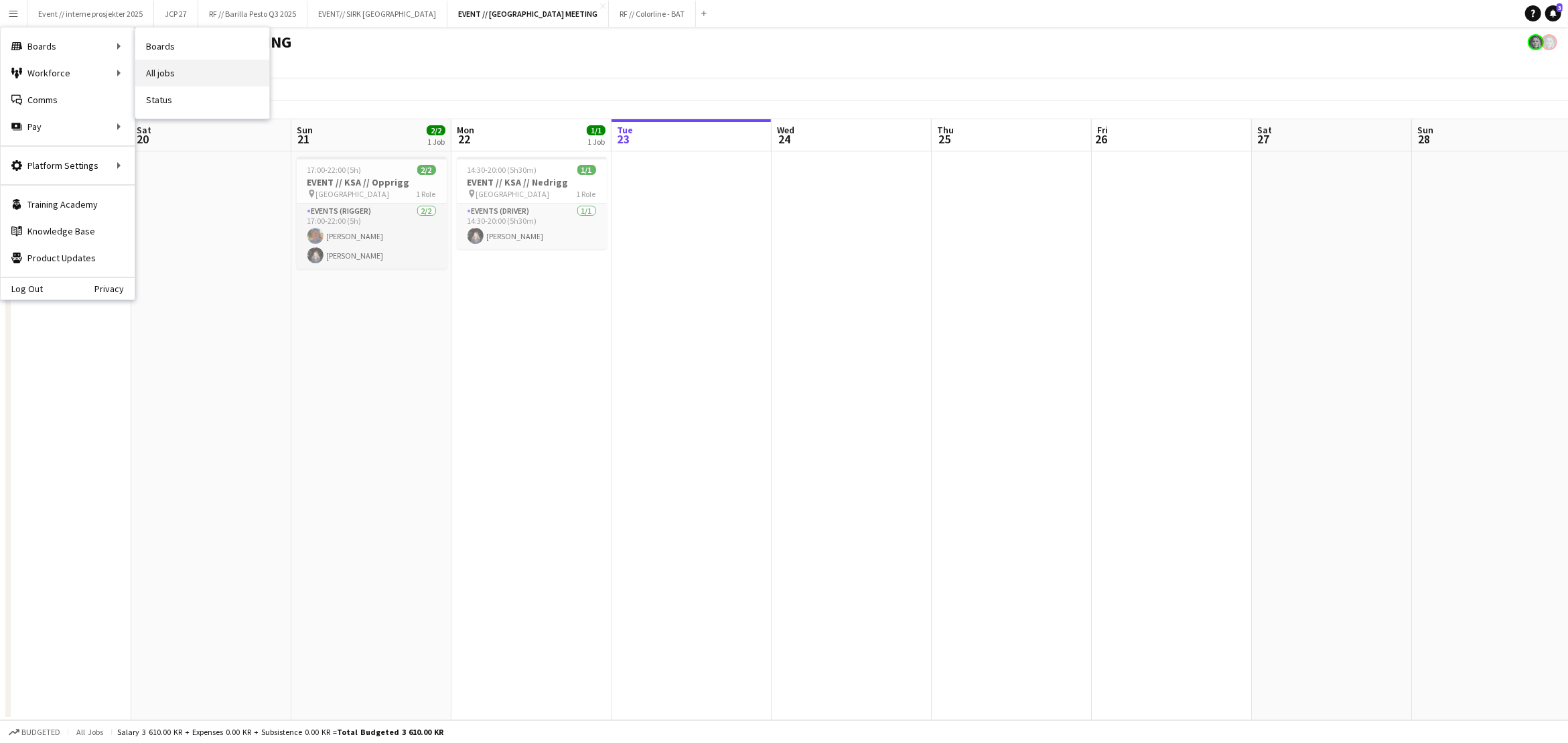
click at [173, 68] on link "All jobs" at bounding box center [203, 73] width 134 height 27
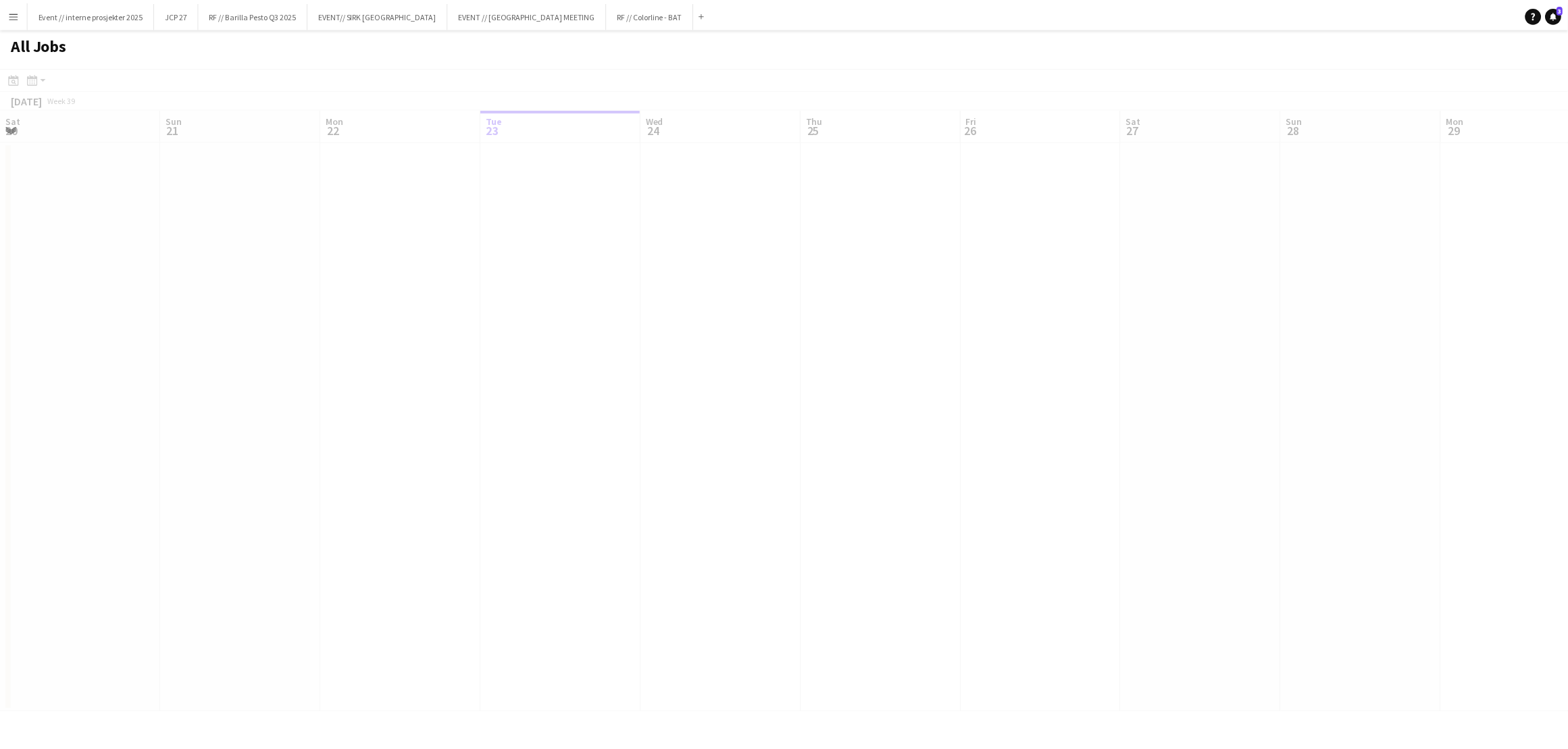
scroll to position [0, 322]
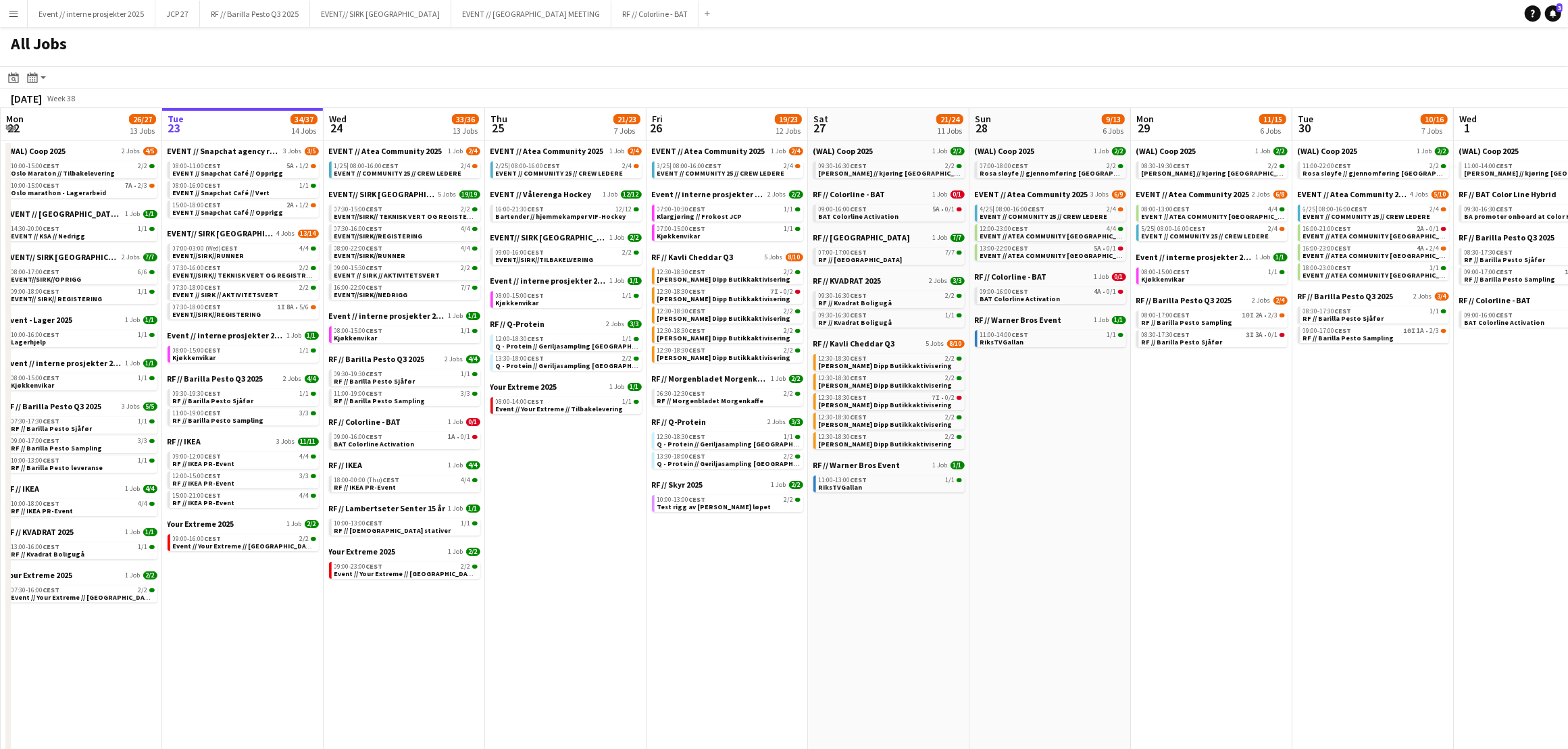
drag, startPoint x: 530, startPoint y: 500, endPoint x: 503, endPoint y: 532, distance: 41.9
click at [503, 533] on app-calendar-viewport "Sat 20 90/104 40 Jobs Sun 21 15/18 7 Jobs Mon 22 26/27 13 Jobs Tue 23 34/37 14 …" at bounding box center [784, 663] width 1568 height 1110
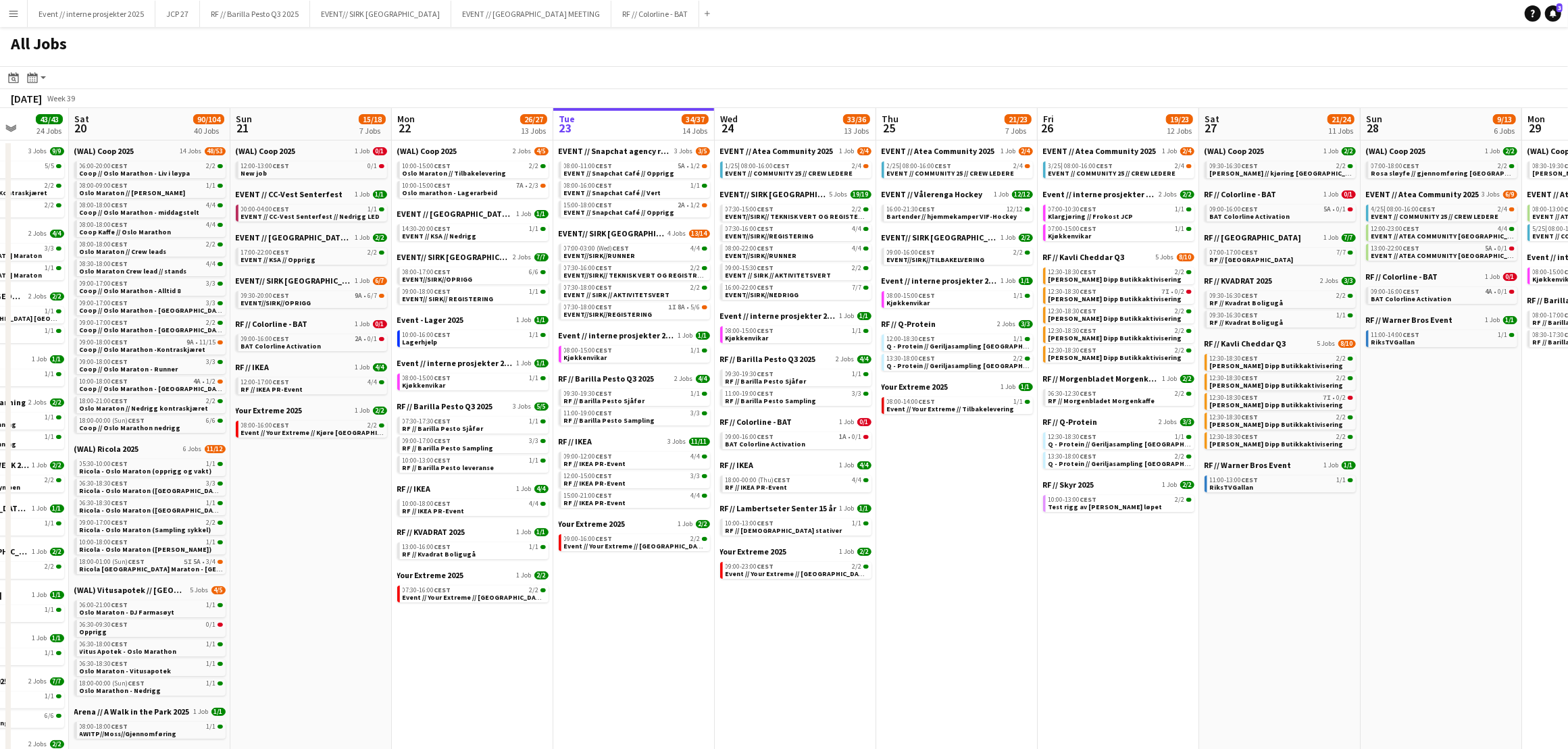
drag, startPoint x: 505, startPoint y: 552, endPoint x: 841, endPoint y: 540, distance: 336.2
click at [841, 538] on app-calendar-viewport "Thu 18 56/60 30 Jobs Fri 19 43/43 24 Jobs Sat 20 90/104 40 Jobs Sun 21 15/18 7 …" at bounding box center [784, 663] width 1568 height 1110
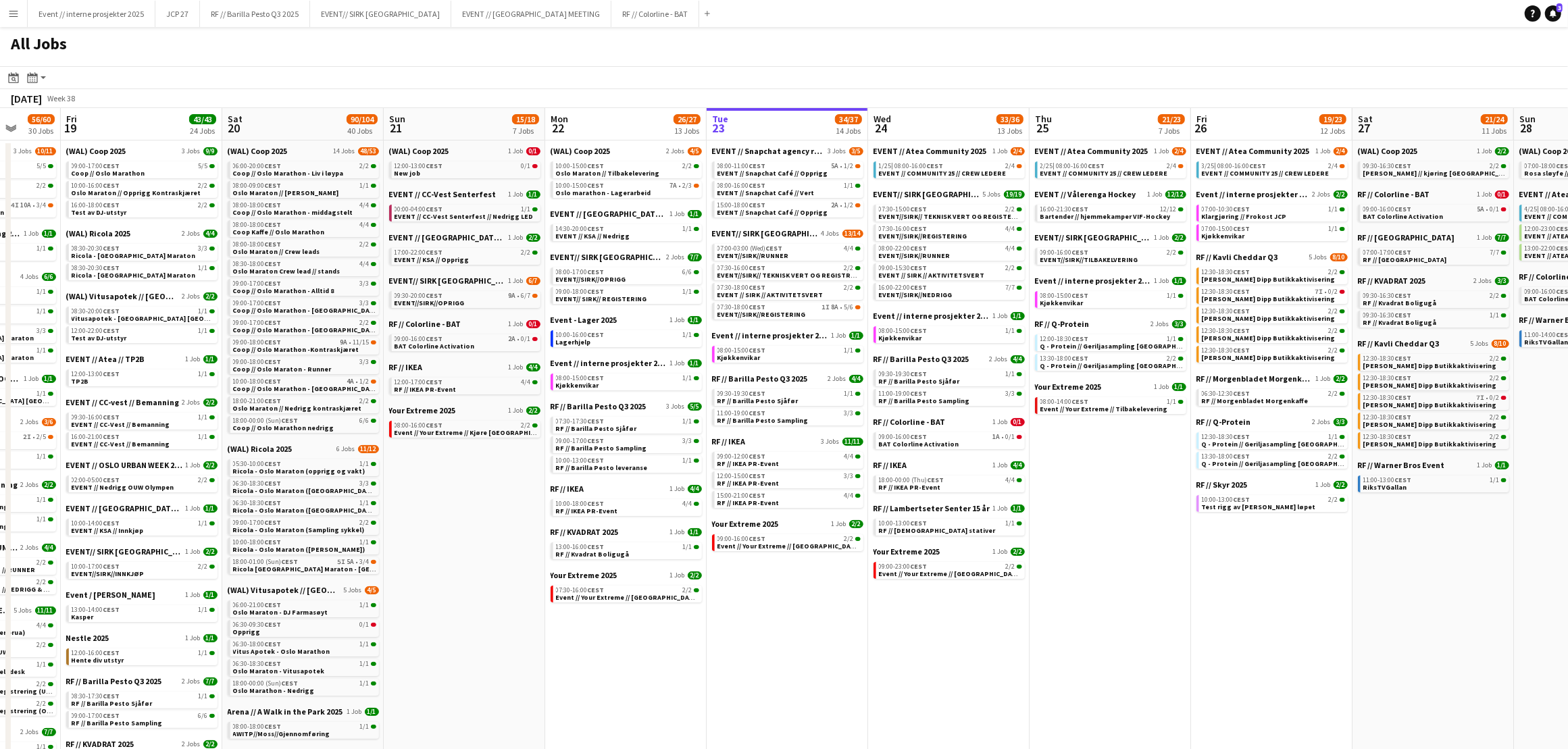
scroll to position [0, 347]
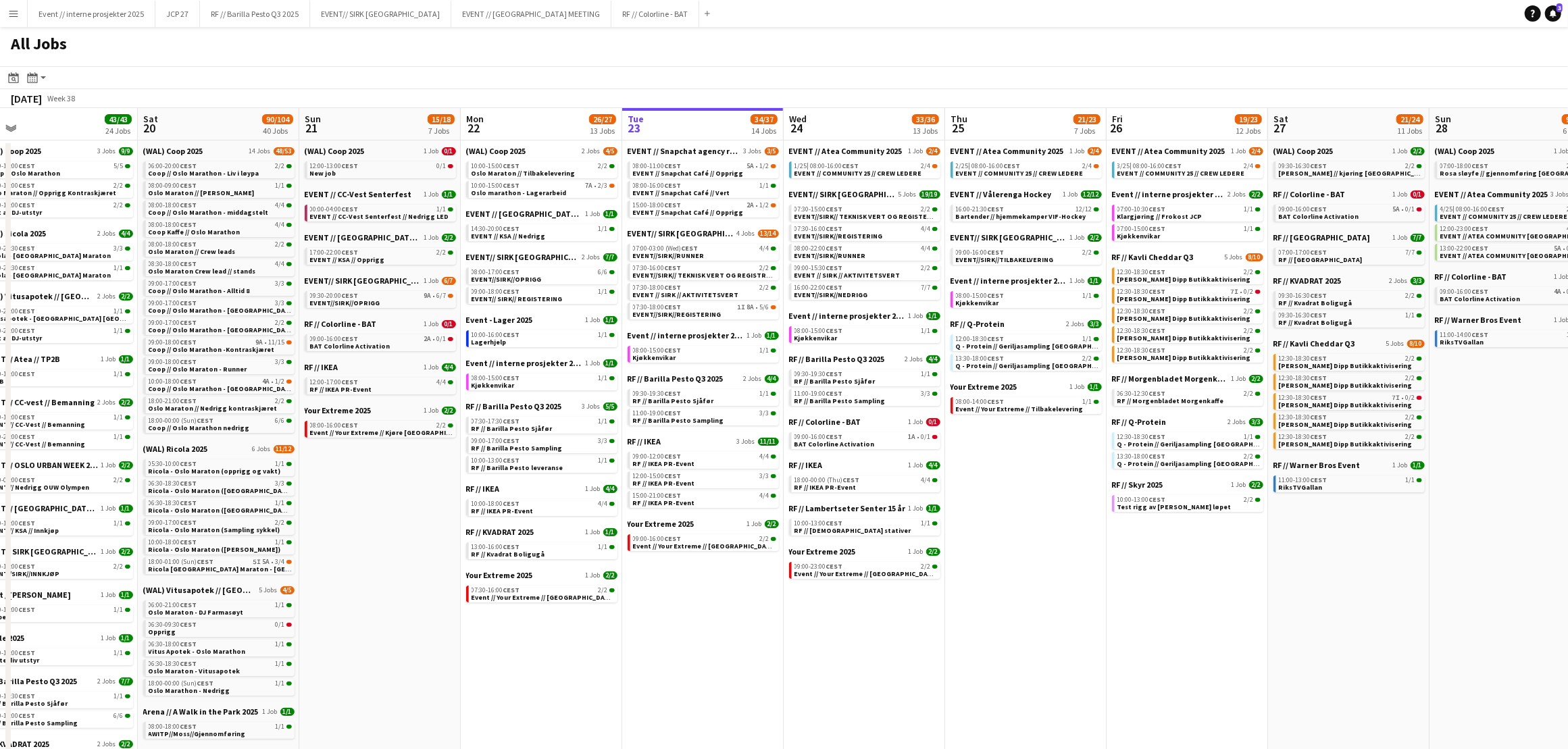
drag, startPoint x: 513, startPoint y: 646, endPoint x: 661, endPoint y: 633, distance: 148.6
click at [661, 633] on app-calendar-viewport "Wed 17 48/58 26 Jobs Thu 18 56/60 30 Jobs Fri 19 43/43 24 Jobs Sat 20 90/104 40…" at bounding box center [784, 663] width 1568 height 1110
click at [352, 292] on span "CEST" at bounding box center [350, 295] width 17 height 9
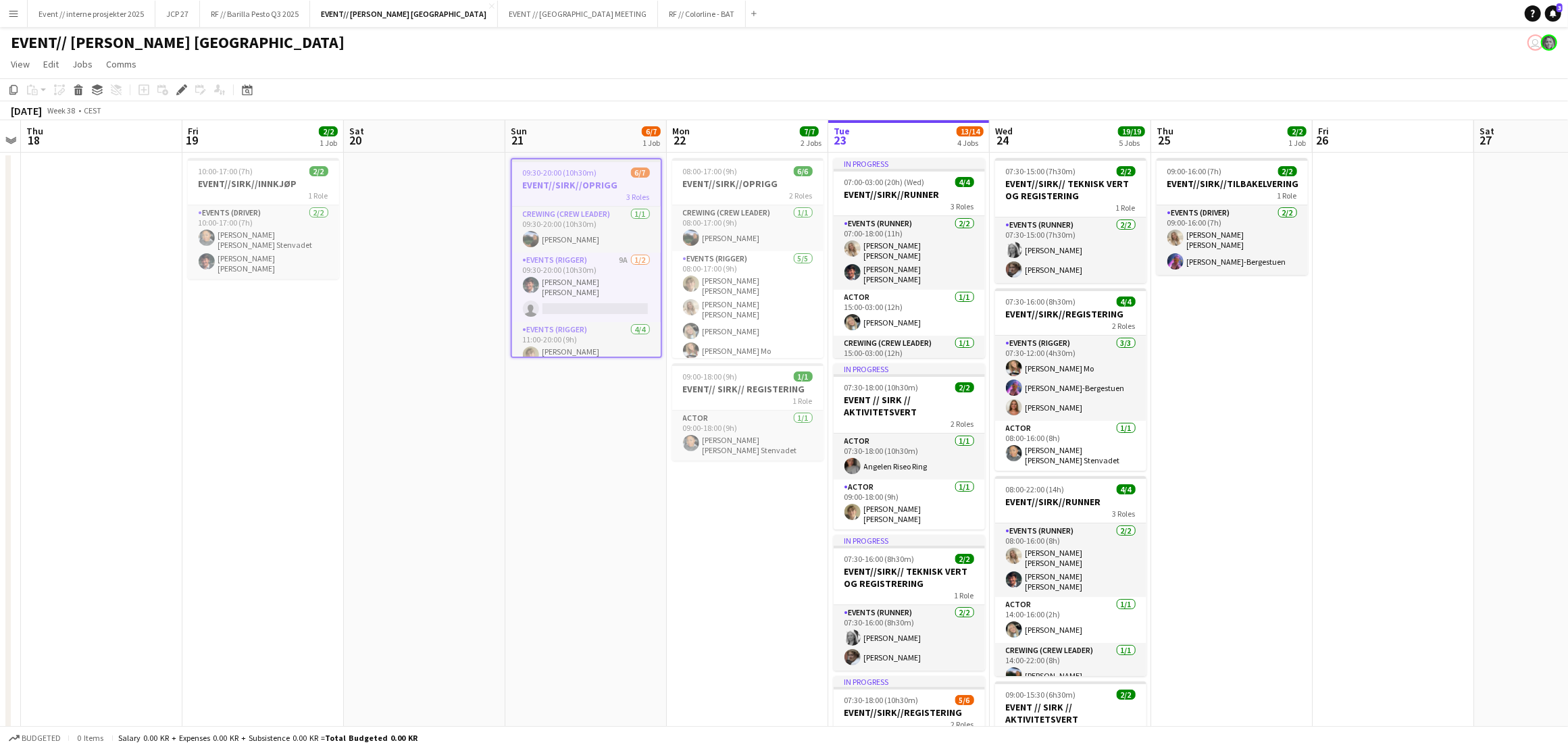
click at [576, 193] on div "3 Roles" at bounding box center [586, 196] width 149 height 11
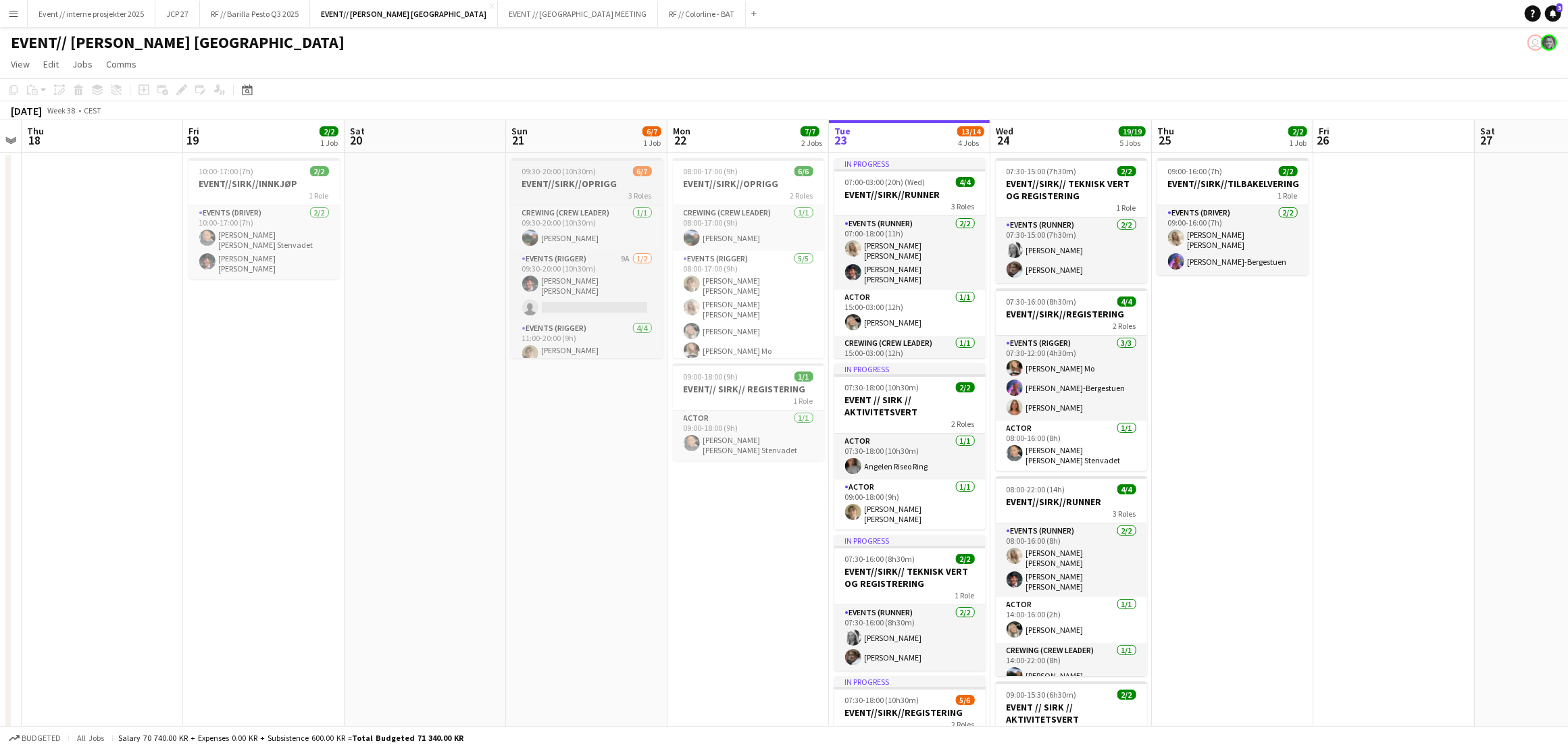
click at [560, 181] on h3 "EVENT//SIRK//OPRIGG" at bounding box center [587, 184] width 152 height 12
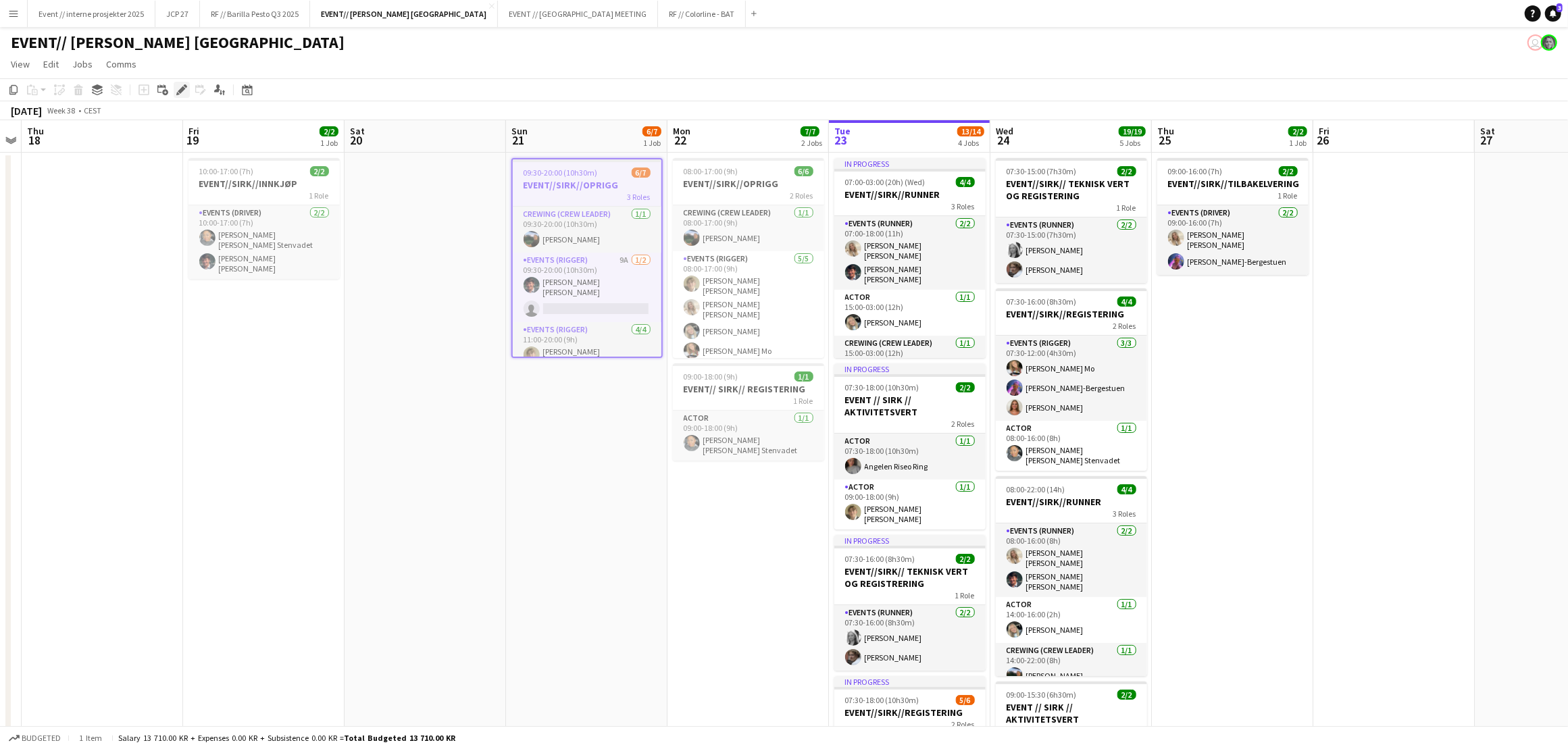
click at [185, 87] on icon at bounding box center [185, 86] width 4 height 4
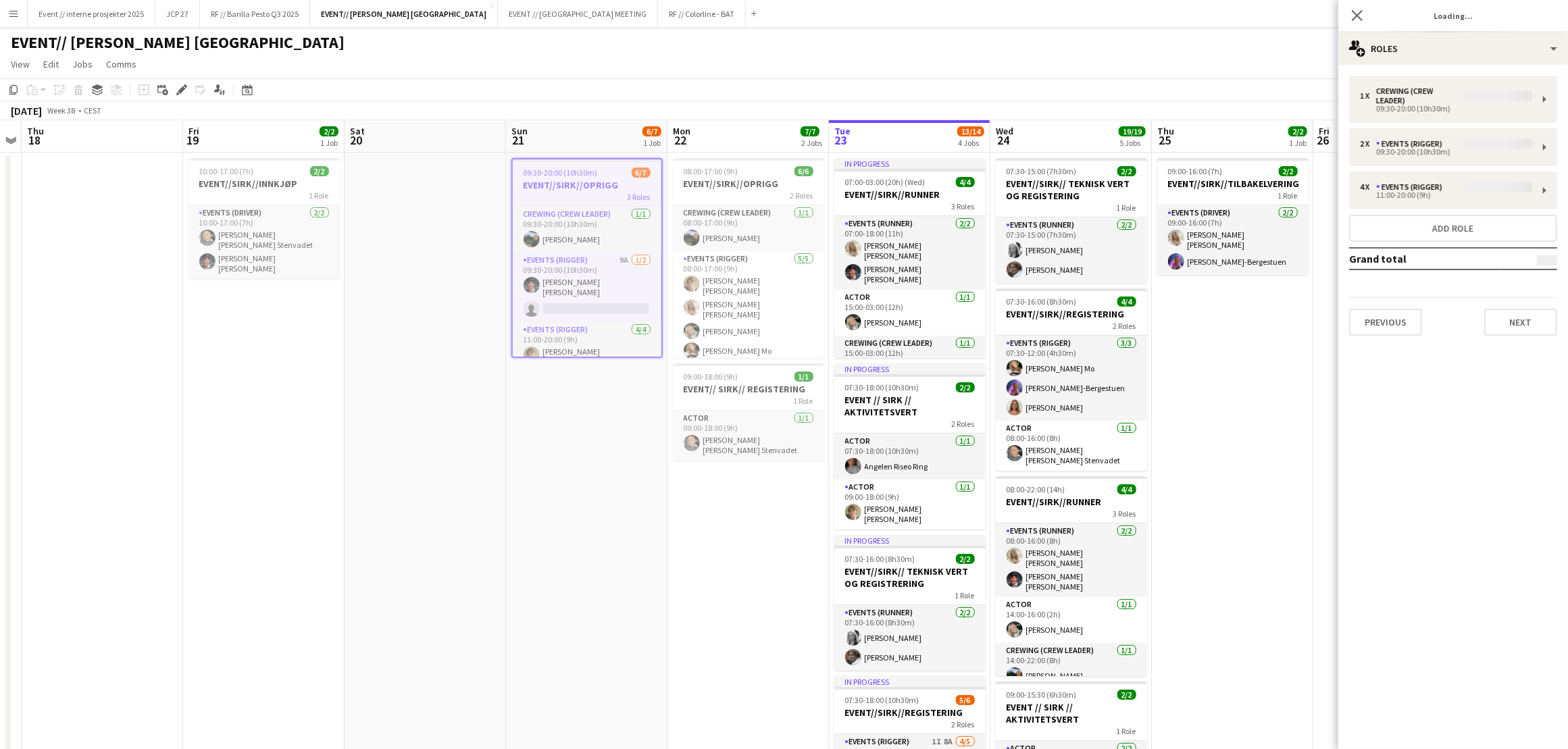
type input "*******"
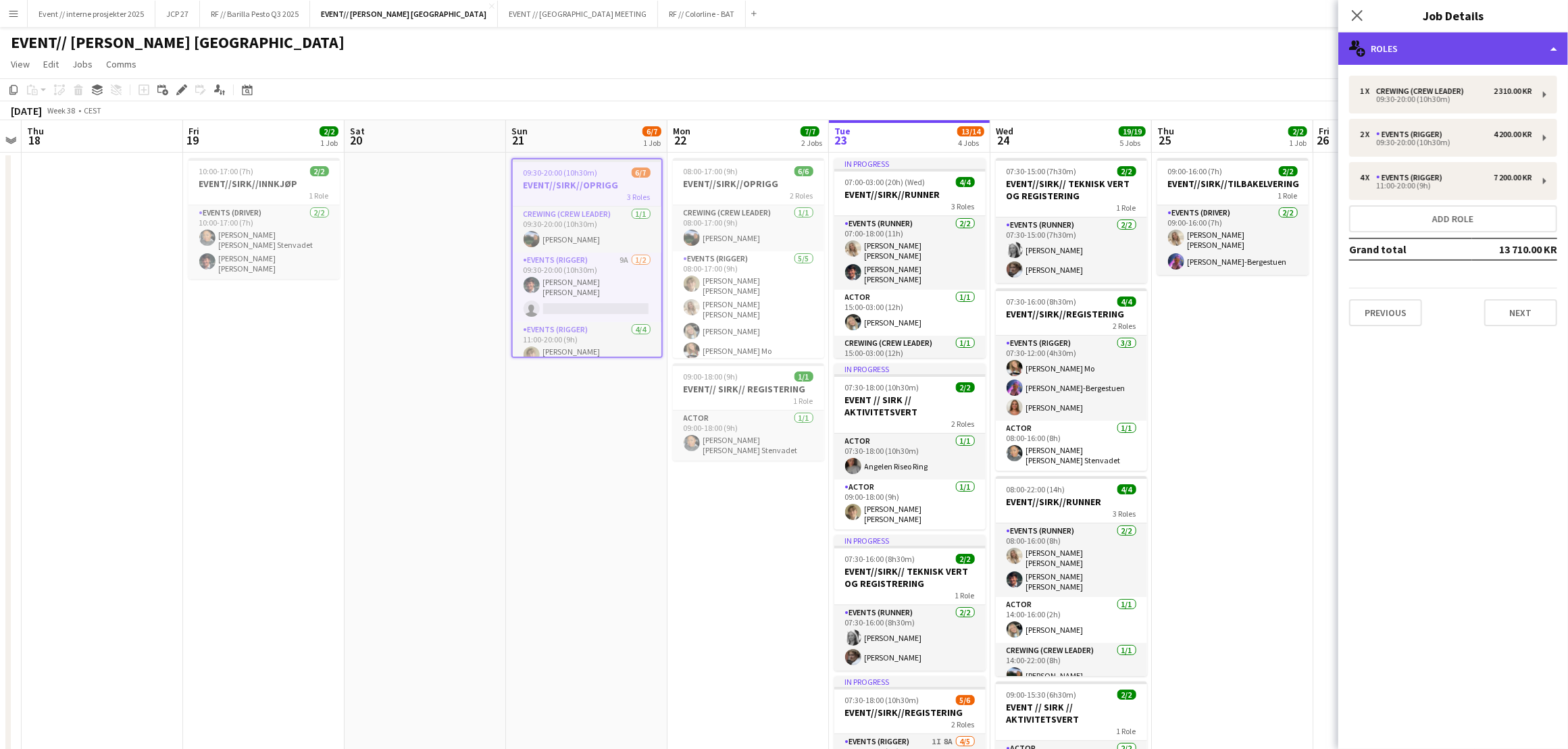
click at [1442, 60] on div "multiple-users-add Roles" at bounding box center [1453, 49] width 230 height 33
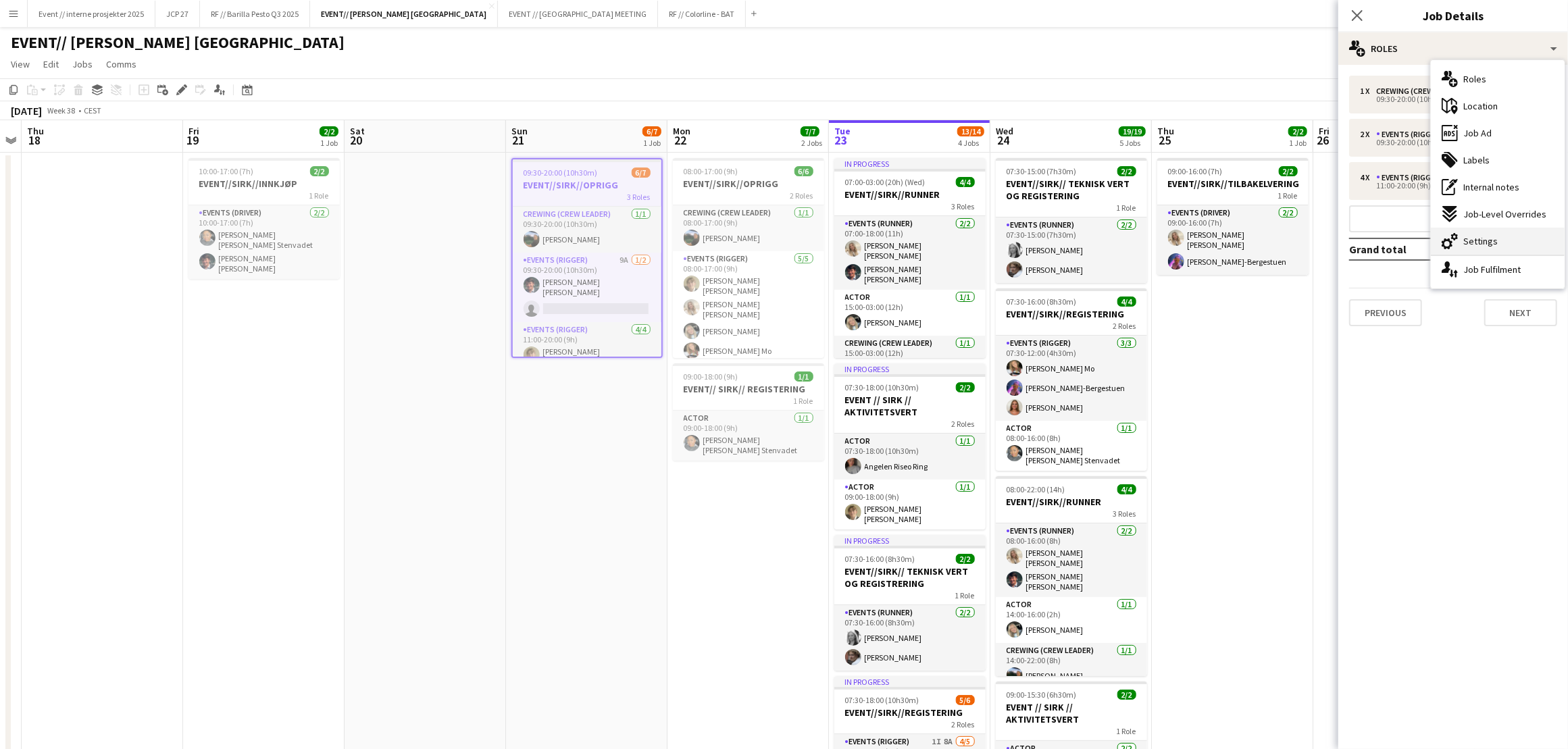
click at [1506, 238] on div "cog-double-3 Settings" at bounding box center [1498, 241] width 134 height 27
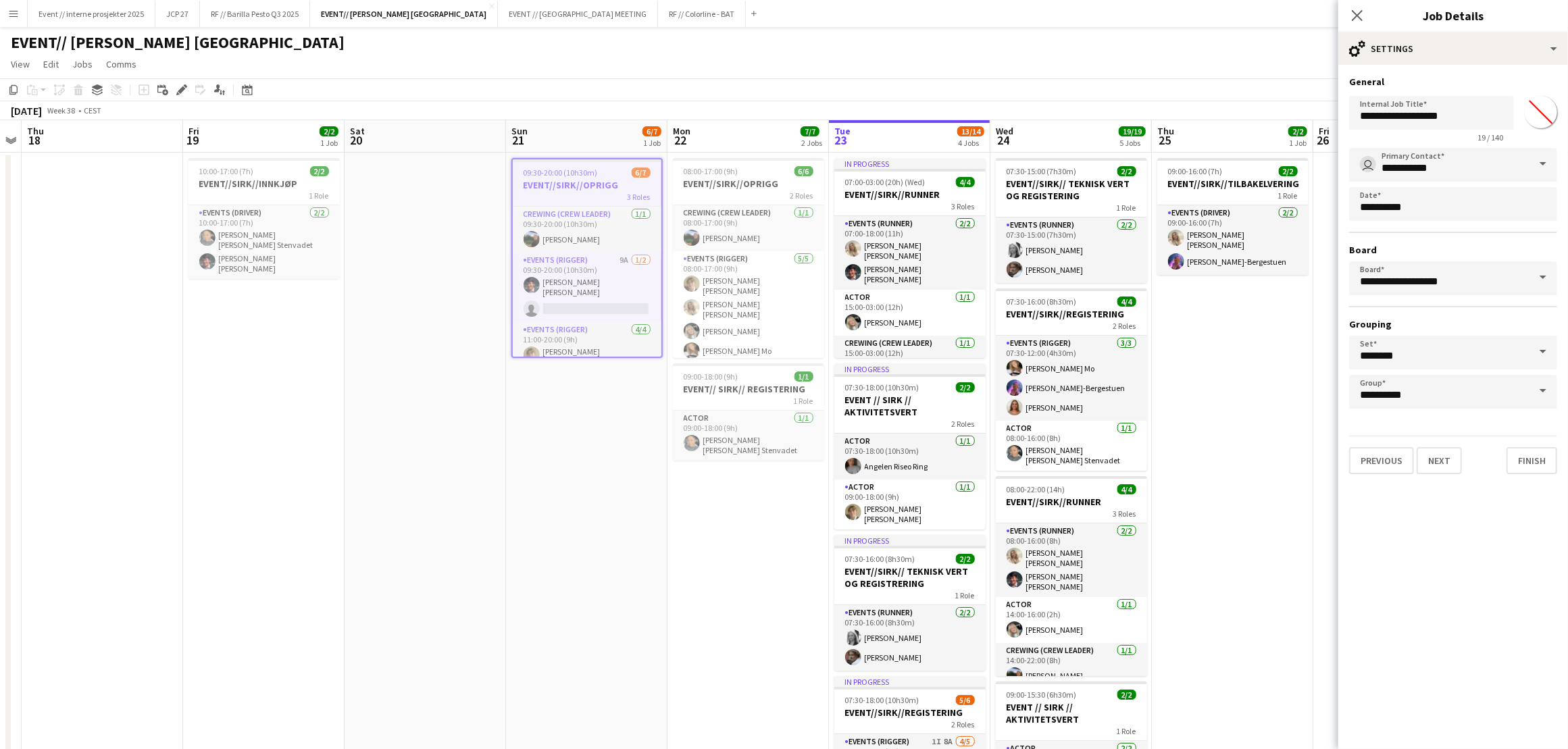
click at [1363, 15] on app-icon "Close pop-in" at bounding box center [1357, 15] width 16 height 16
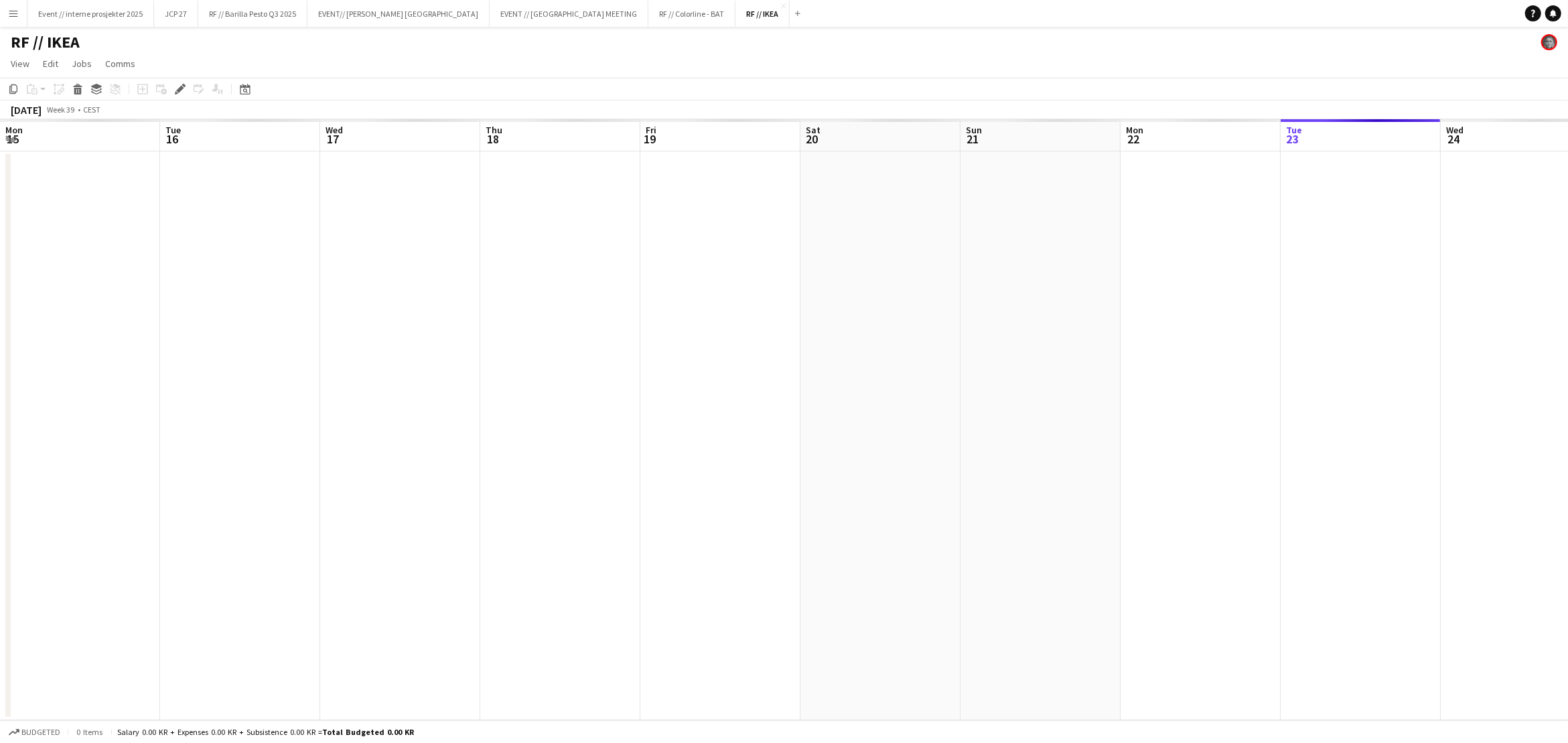
scroll to position [0, 459]
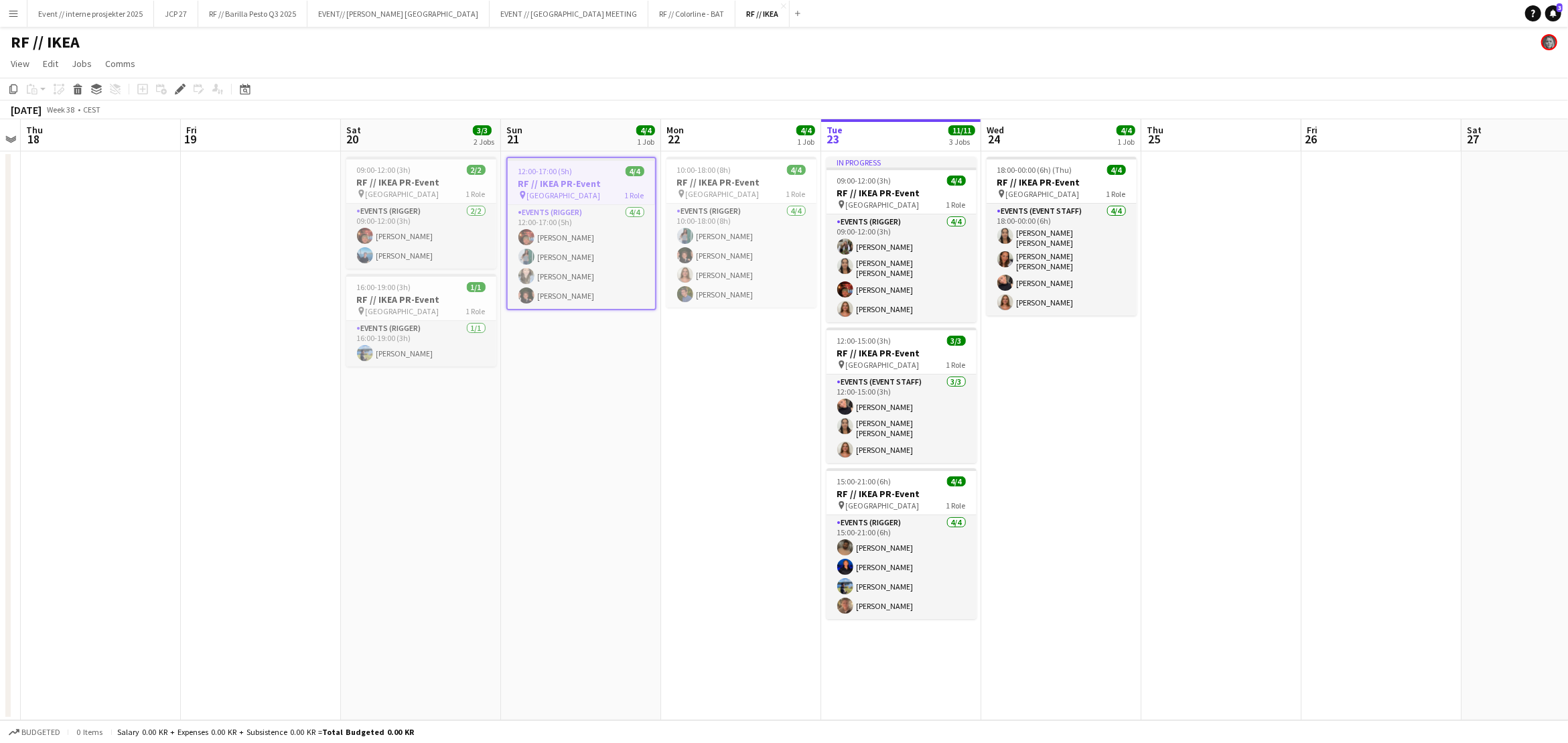
click at [561, 172] on span "12:00-17:00 (5h)" at bounding box center [545, 171] width 54 height 10
click at [625, 181] on h3 "RF // IKEA PR-Event" at bounding box center [581, 182] width 150 height 12
click at [173, 88] on div "Edit" at bounding box center [180, 89] width 16 height 16
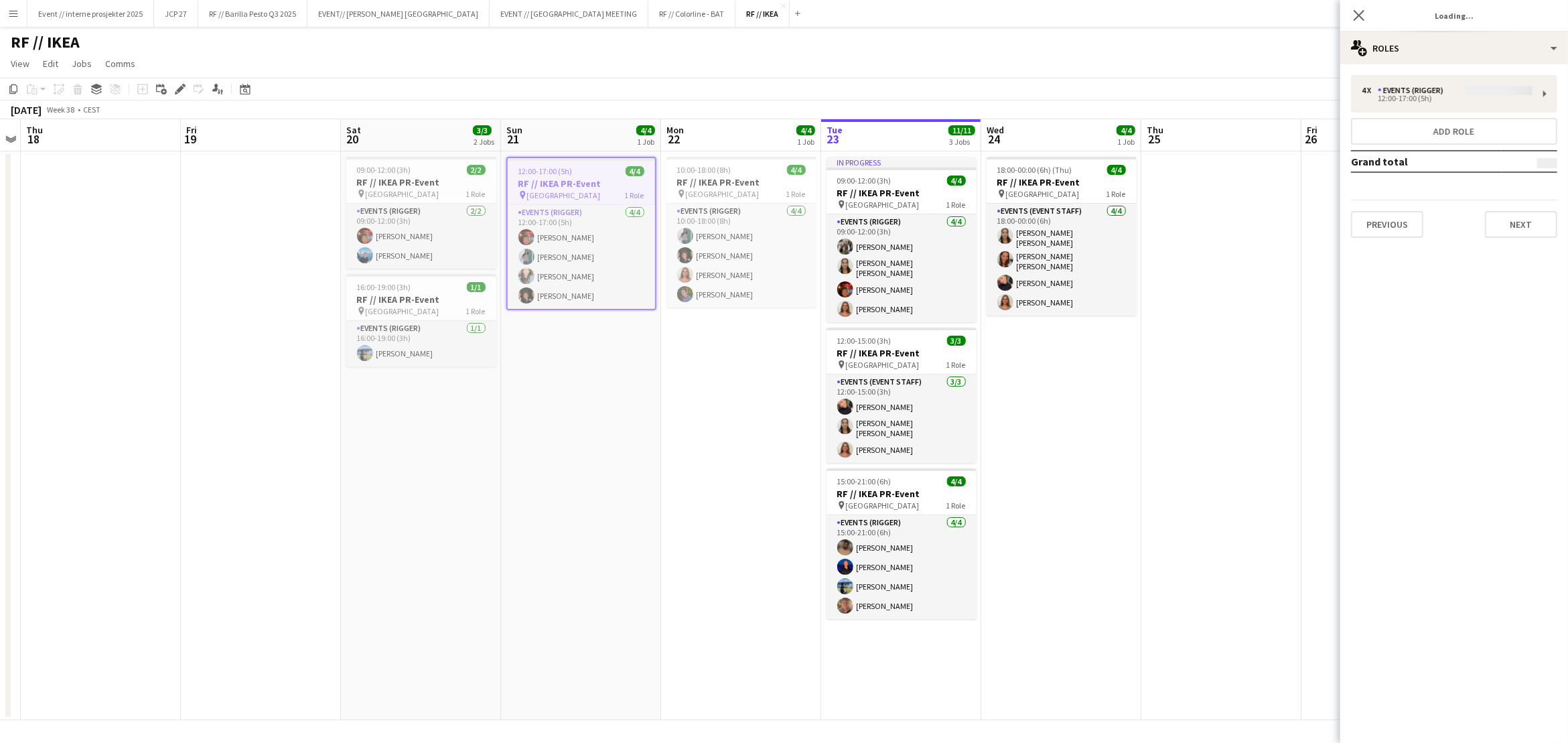
type input "*******"
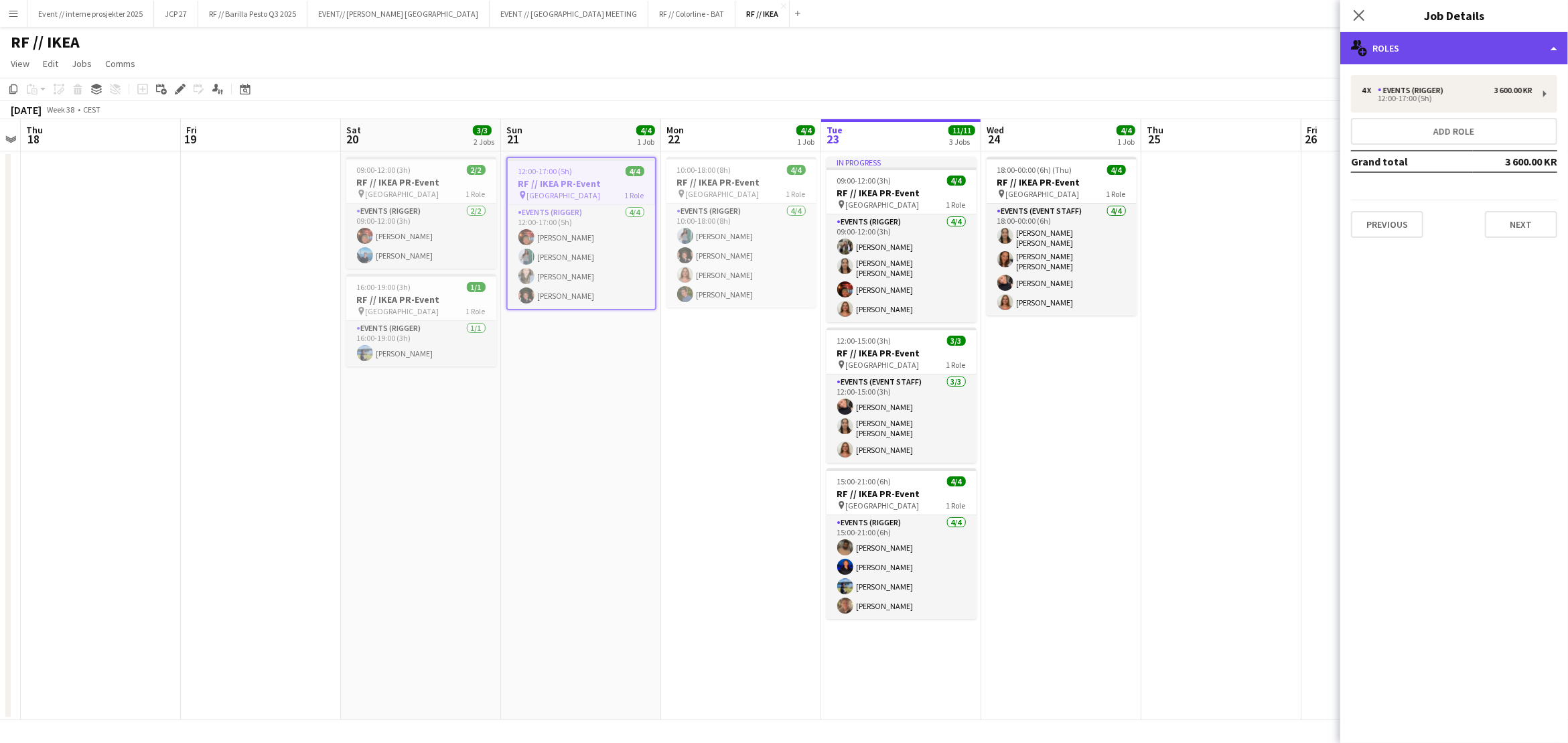
click at [1436, 43] on div "multiple-users-add Roles" at bounding box center [1454, 49] width 228 height 32
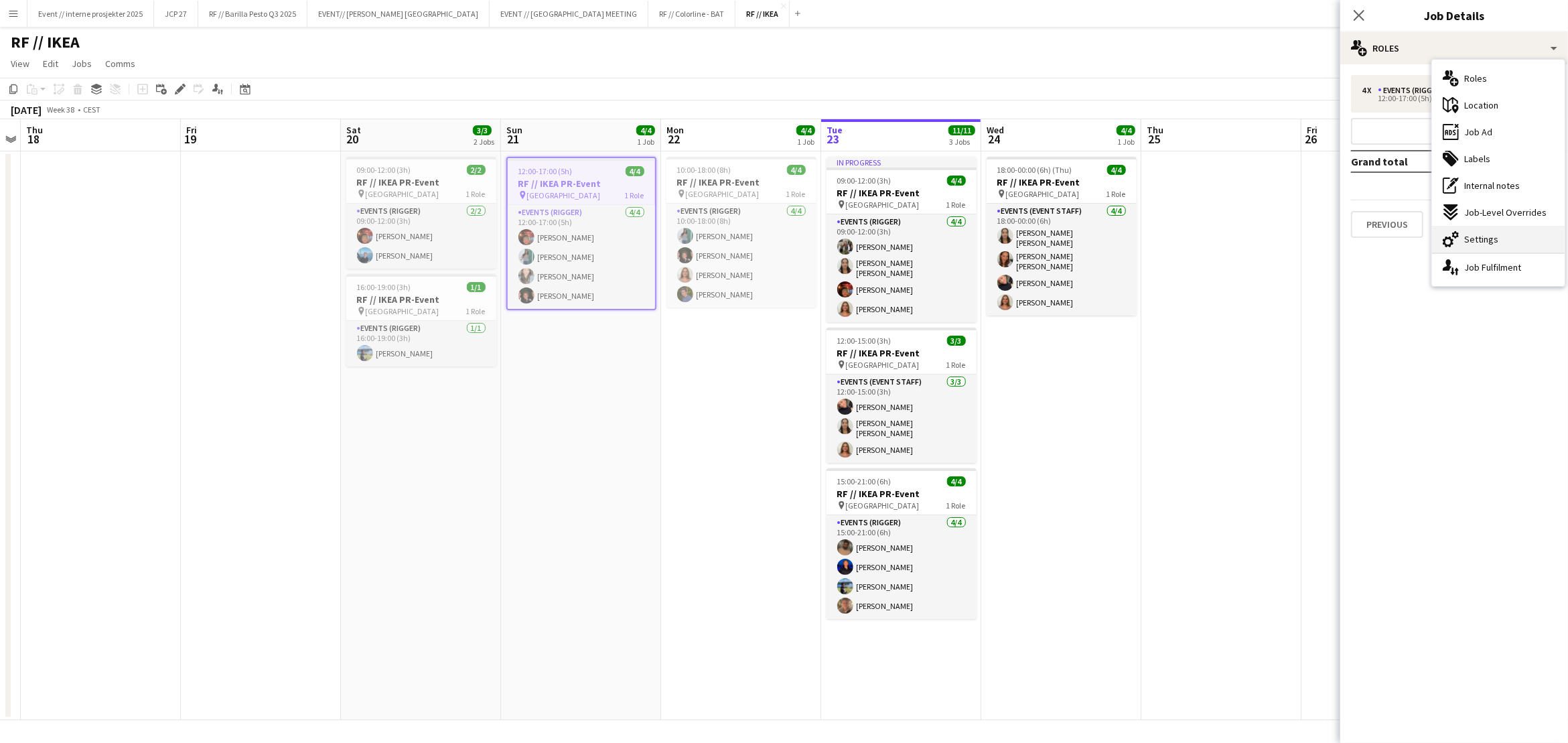
click at [1475, 236] on span "Settings" at bounding box center [1481, 238] width 34 height 12
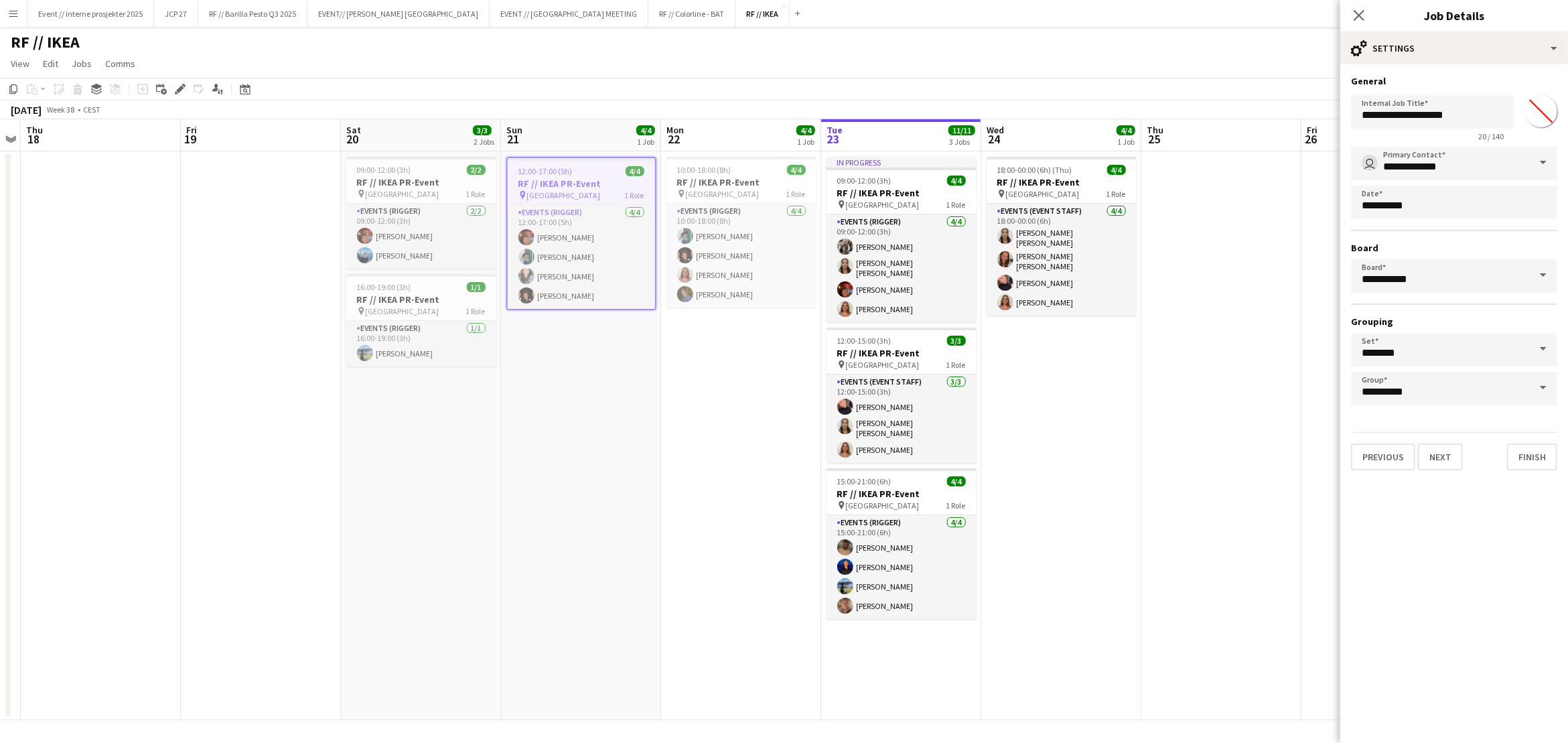
click at [11, 17] on app-icon "Menu" at bounding box center [13, 13] width 11 height 11
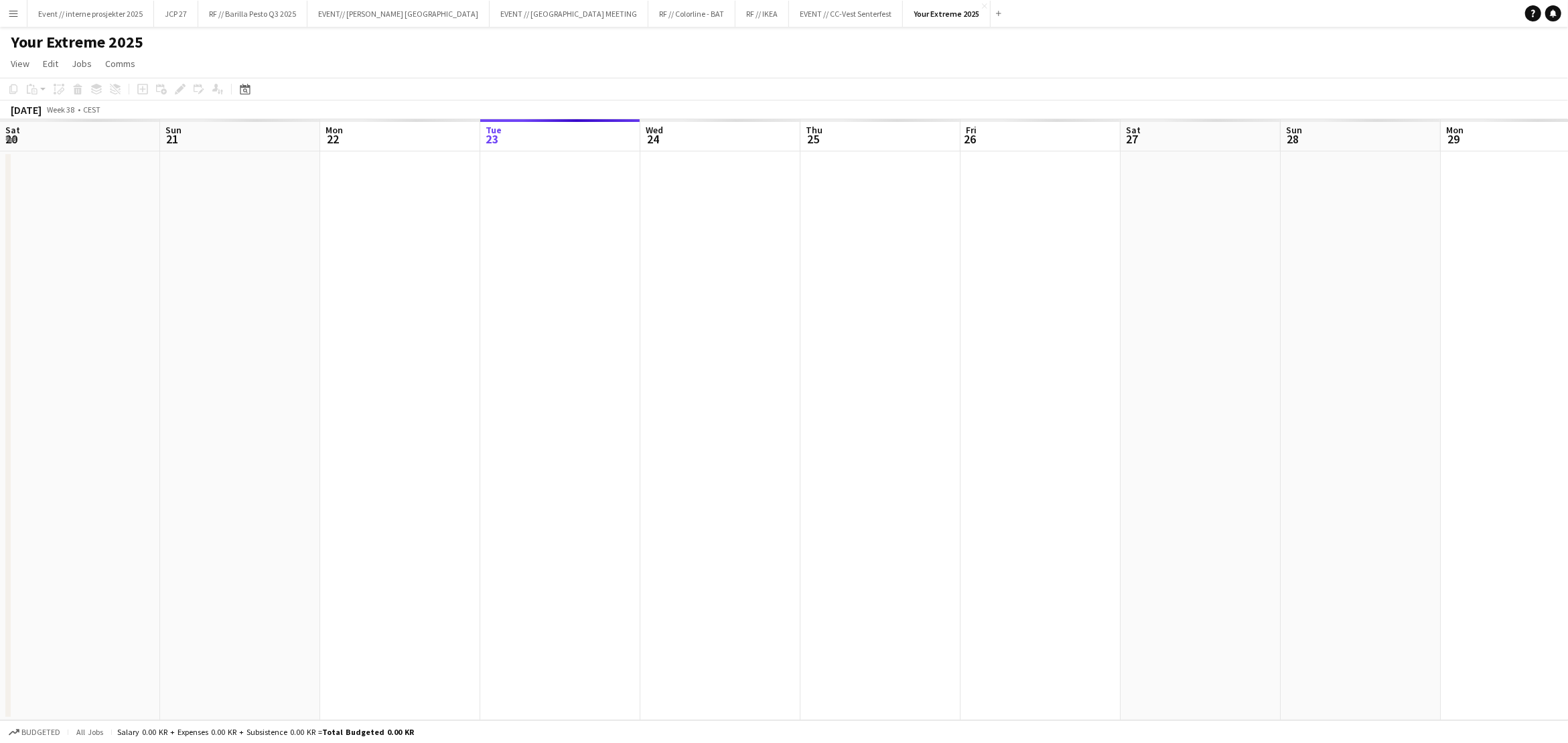
scroll to position [0, 459]
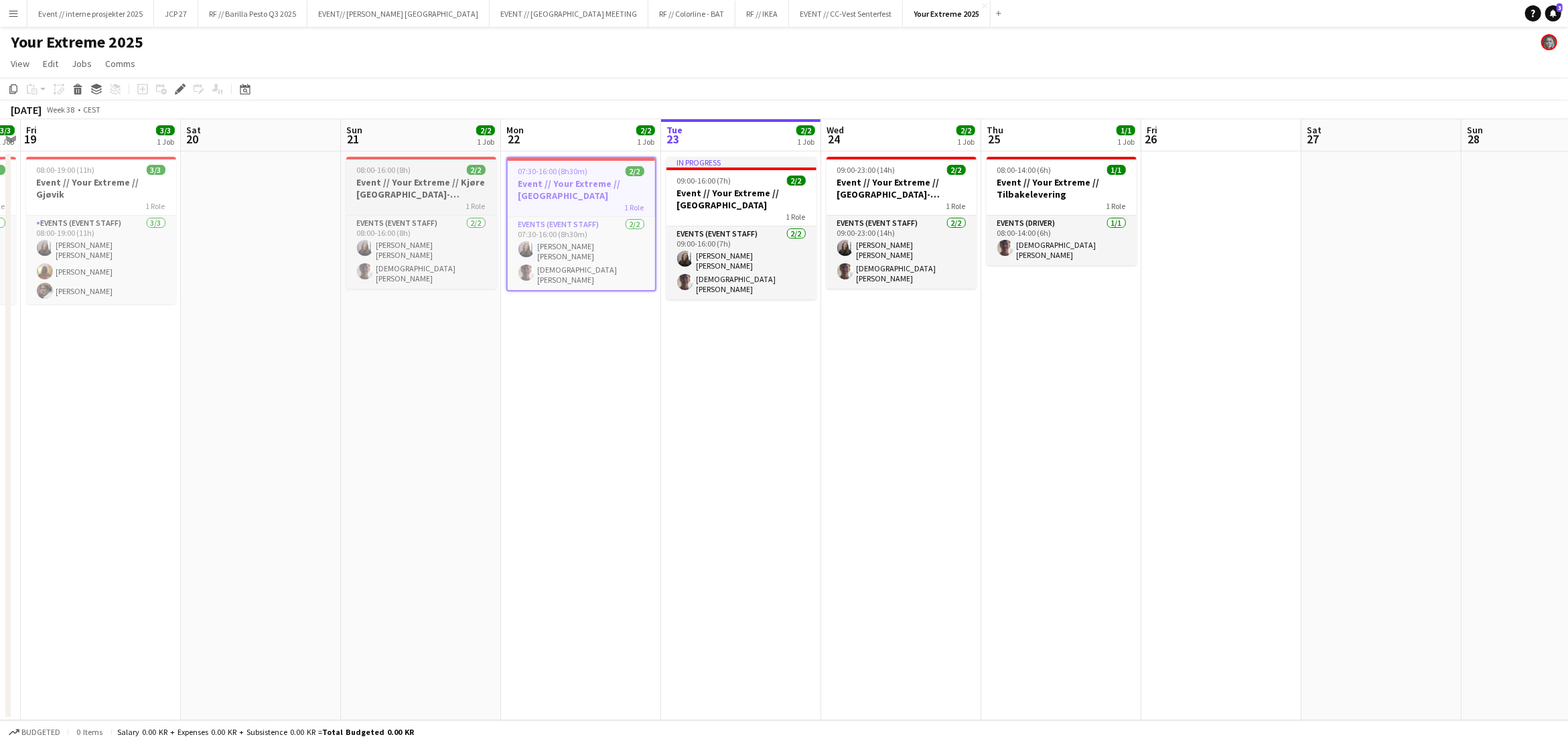
click at [429, 194] on h3 "Event // Your Extreme // Kjøre [GEOGRAPHIC_DATA]-[GEOGRAPHIC_DATA]" at bounding box center [421, 188] width 150 height 24
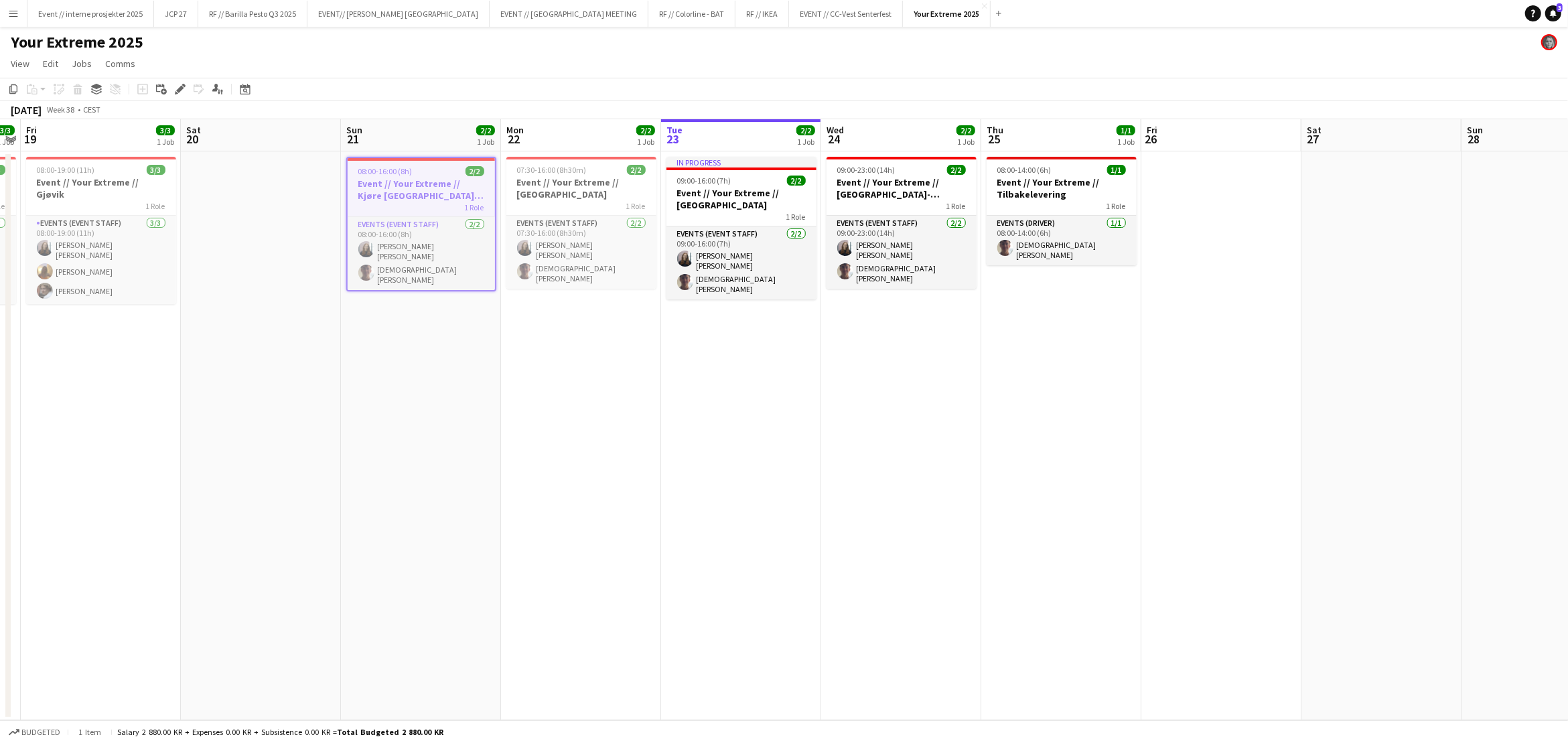
click at [429, 194] on h3 "Event // Your Extreme // Kjøre [GEOGRAPHIC_DATA]-[GEOGRAPHIC_DATA]" at bounding box center [421, 190] width 147 height 24
